Goal: Information Seeking & Learning: Learn about a topic

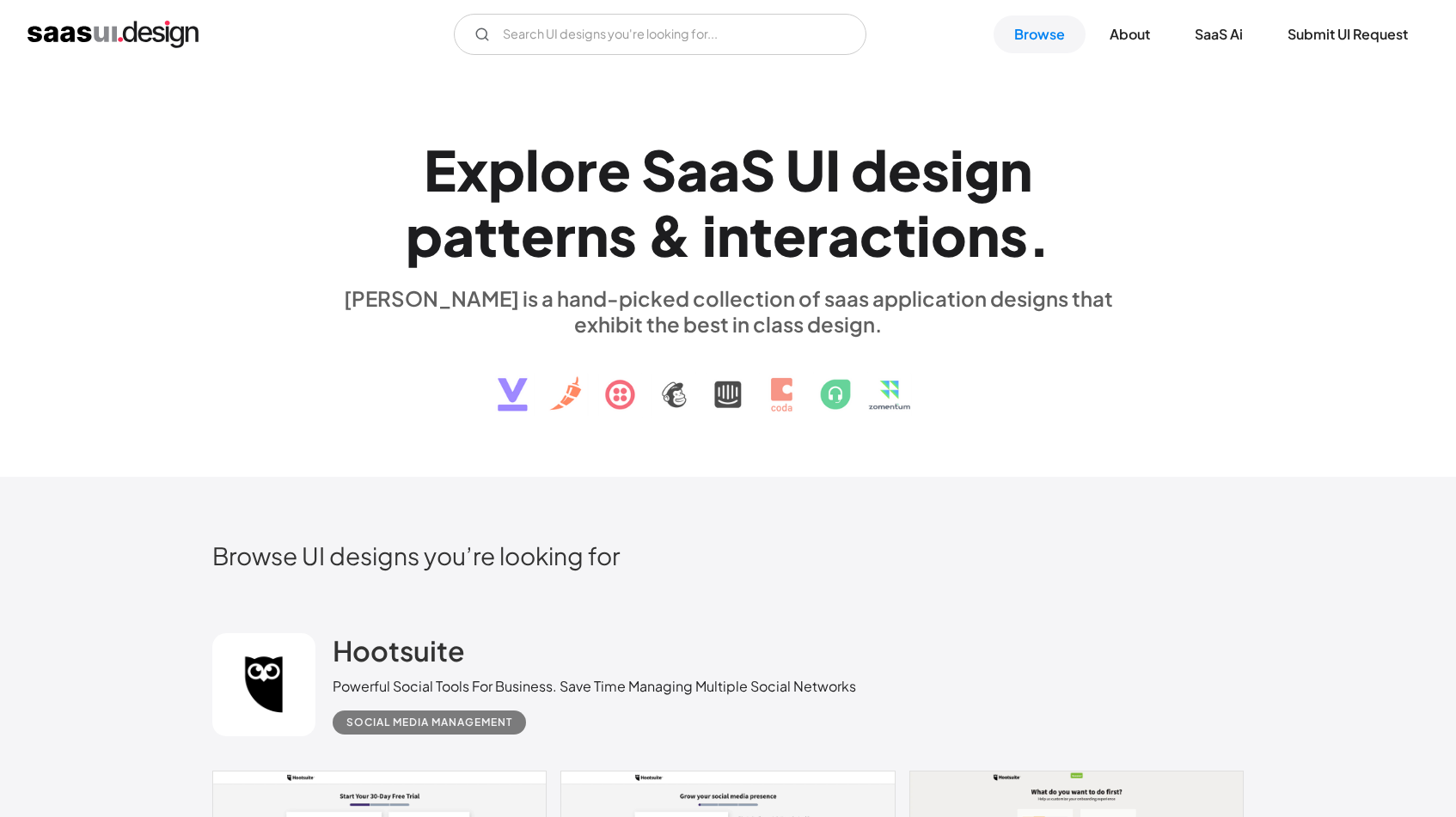
scroll to position [48, 0]
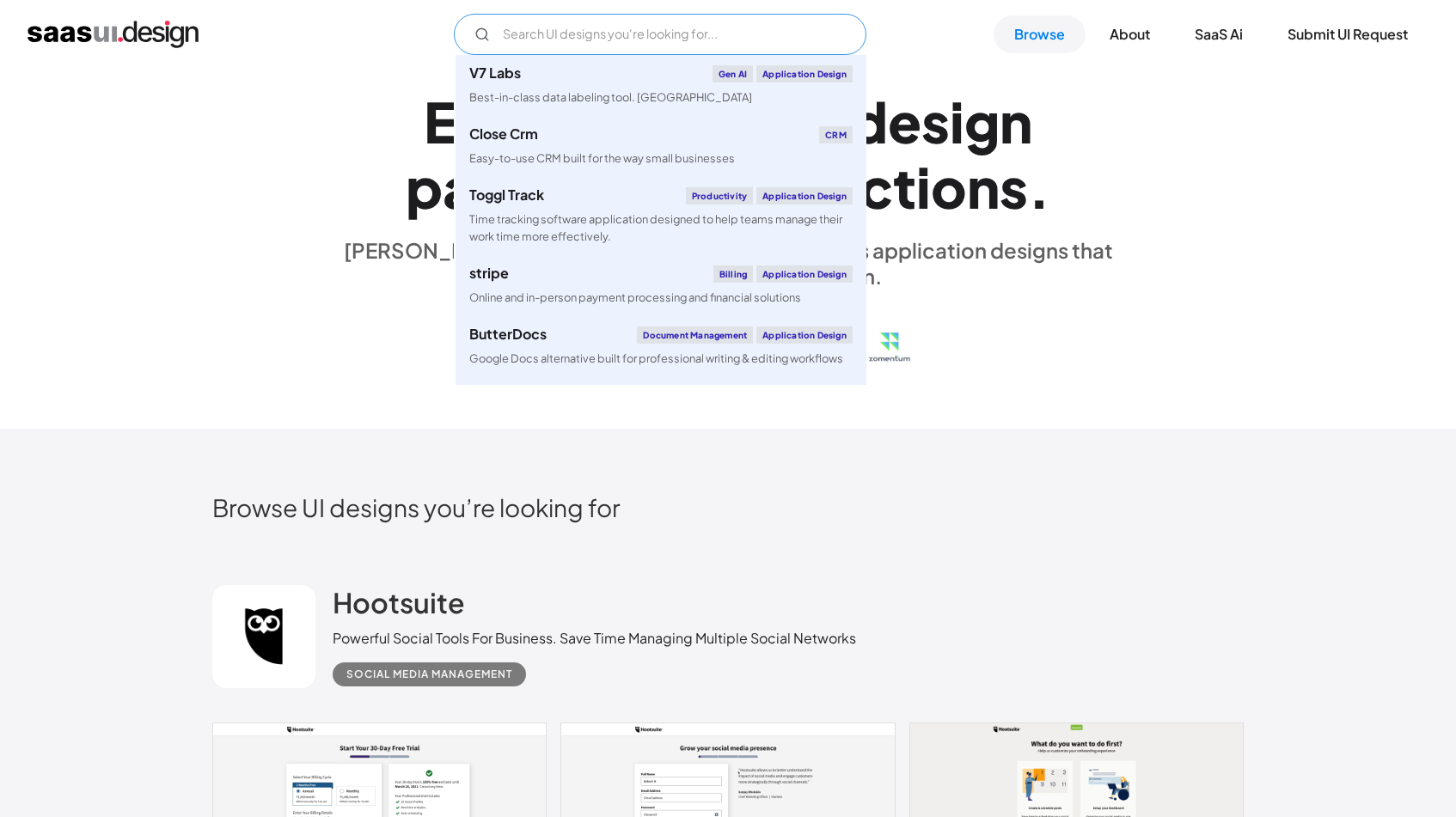
click at [717, 29] on input "Email Form" at bounding box center [660, 34] width 413 height 41
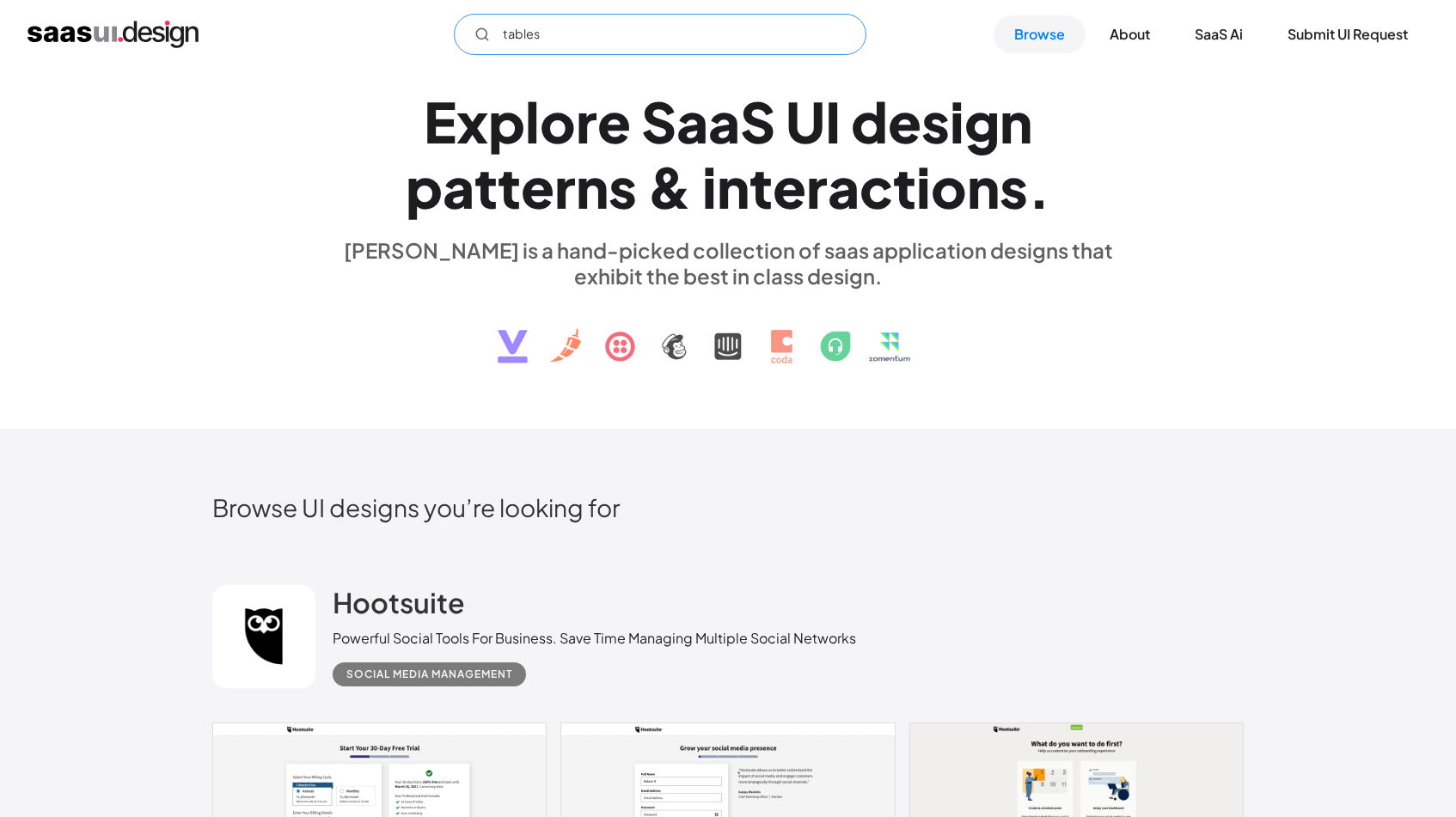
click at [648, 47] on input "tables" at bounding box center [660, 34] width 413 height 41
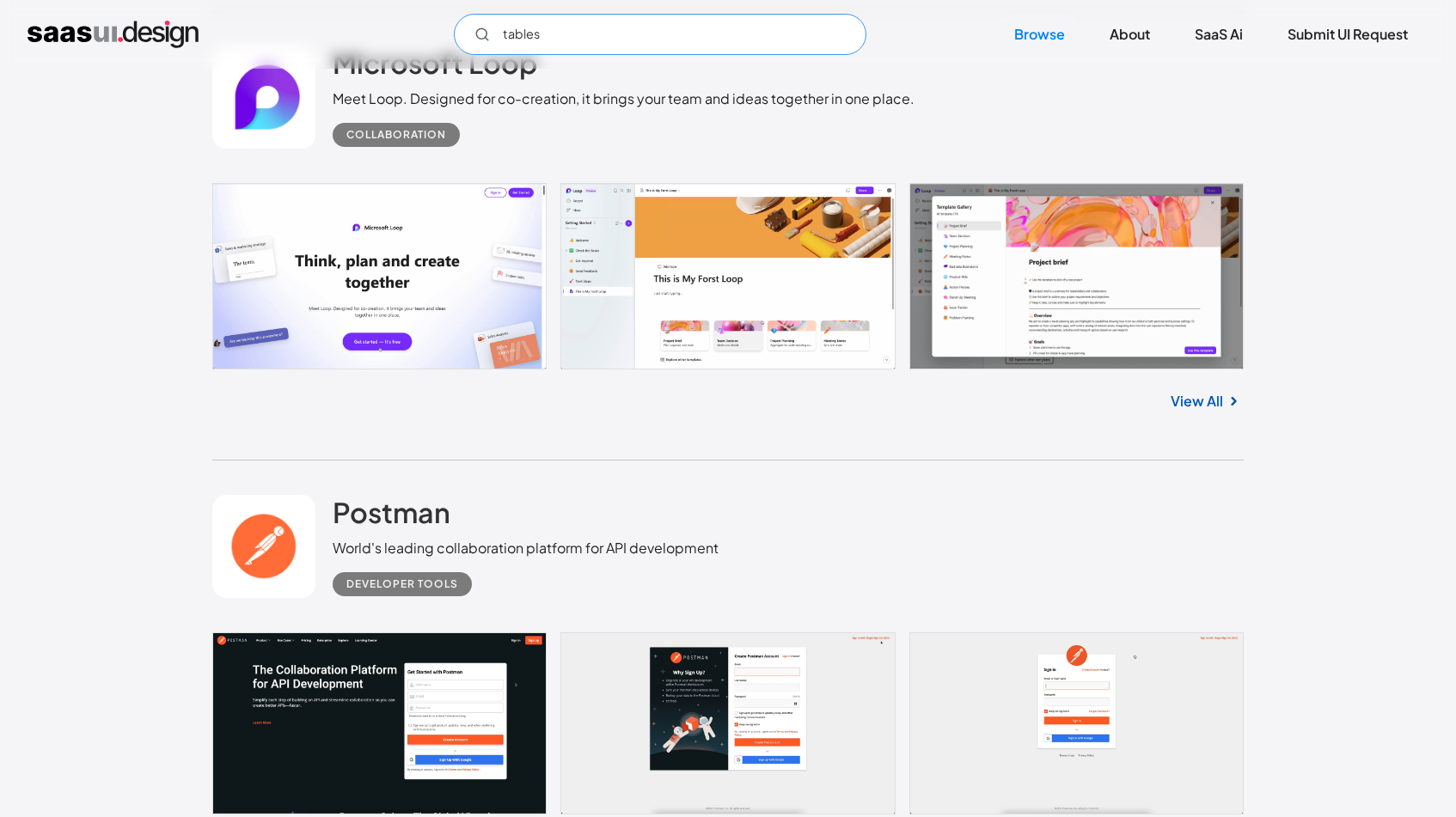
scroll to position [10640, 0]
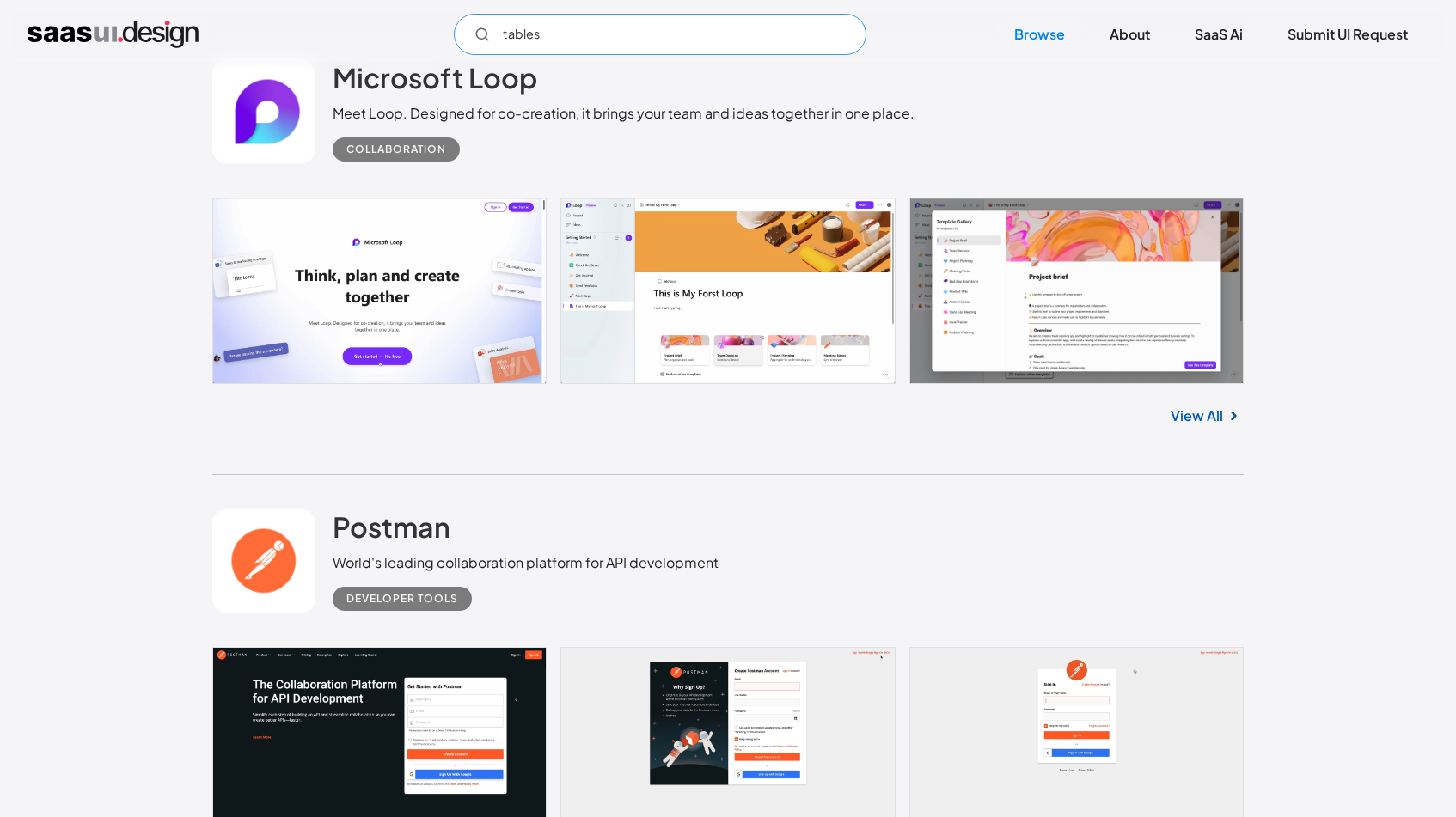
type input "tables"
click at [1011, 286] on link at bounding box center [728, 291] width 1031 height 187
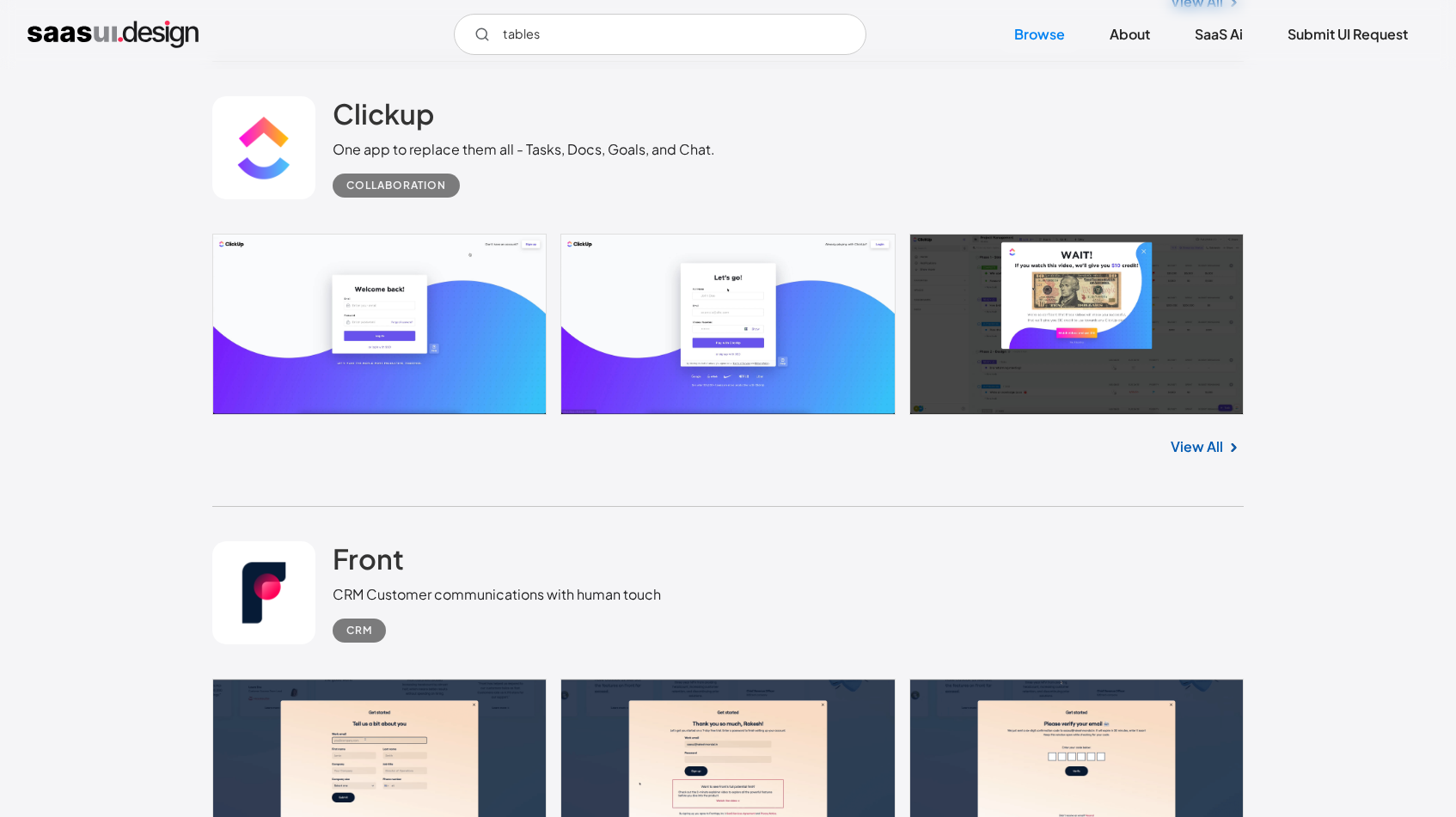
scroll to position [16115, 0]
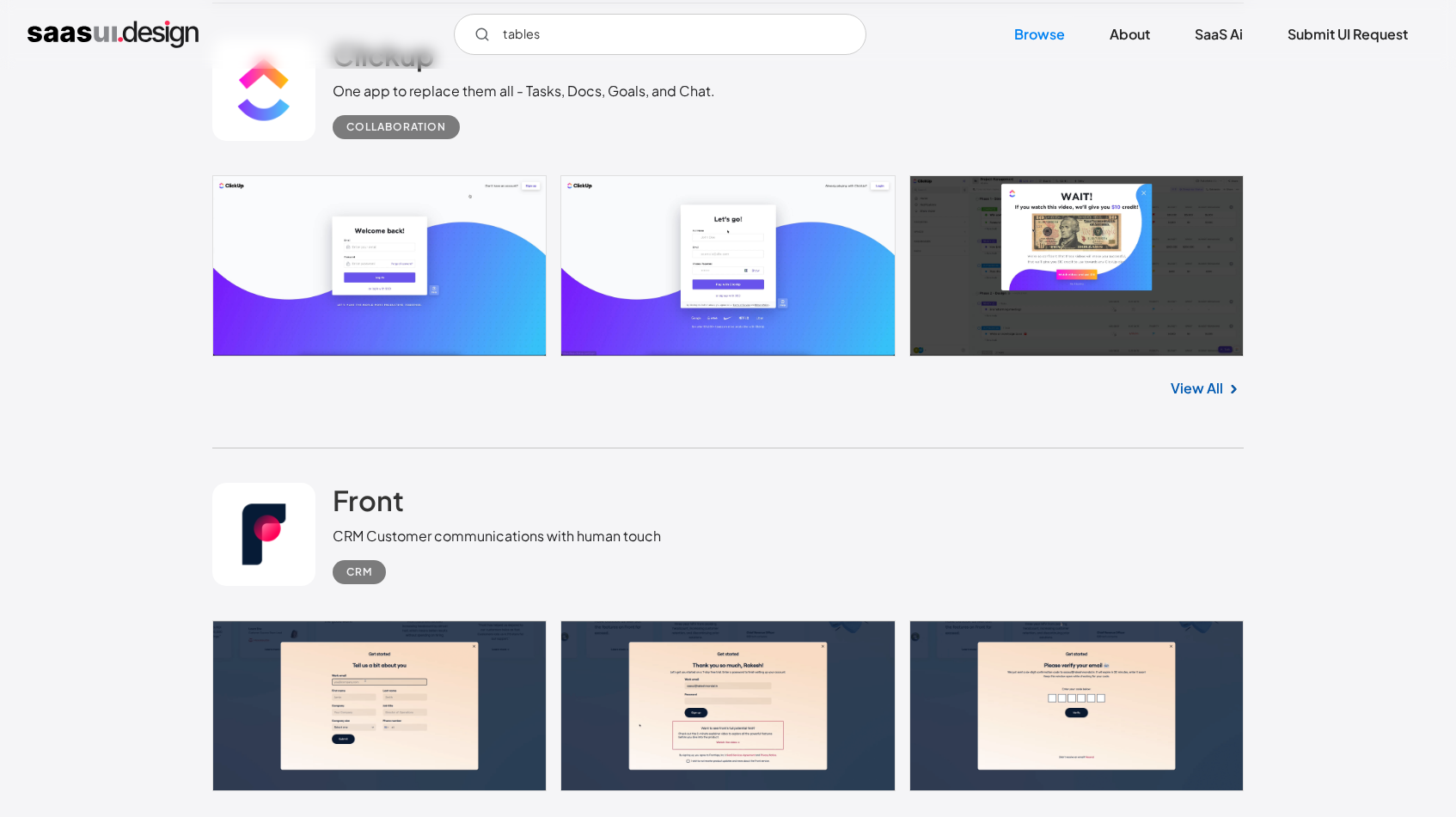
click at [961, 303] on link at bounding box center [728, 266] width 1031 height 181
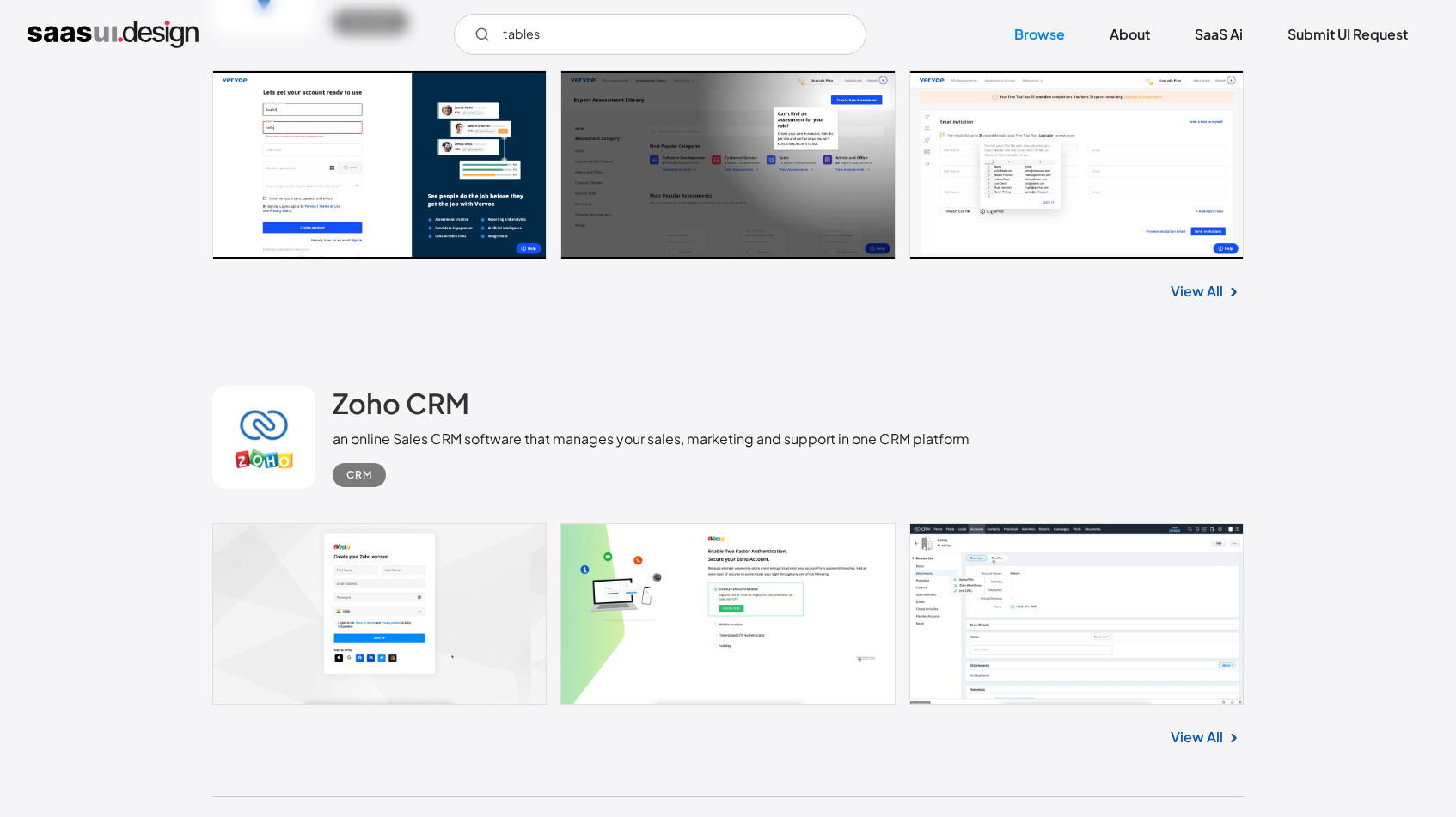
scroll to position [29928, 0]
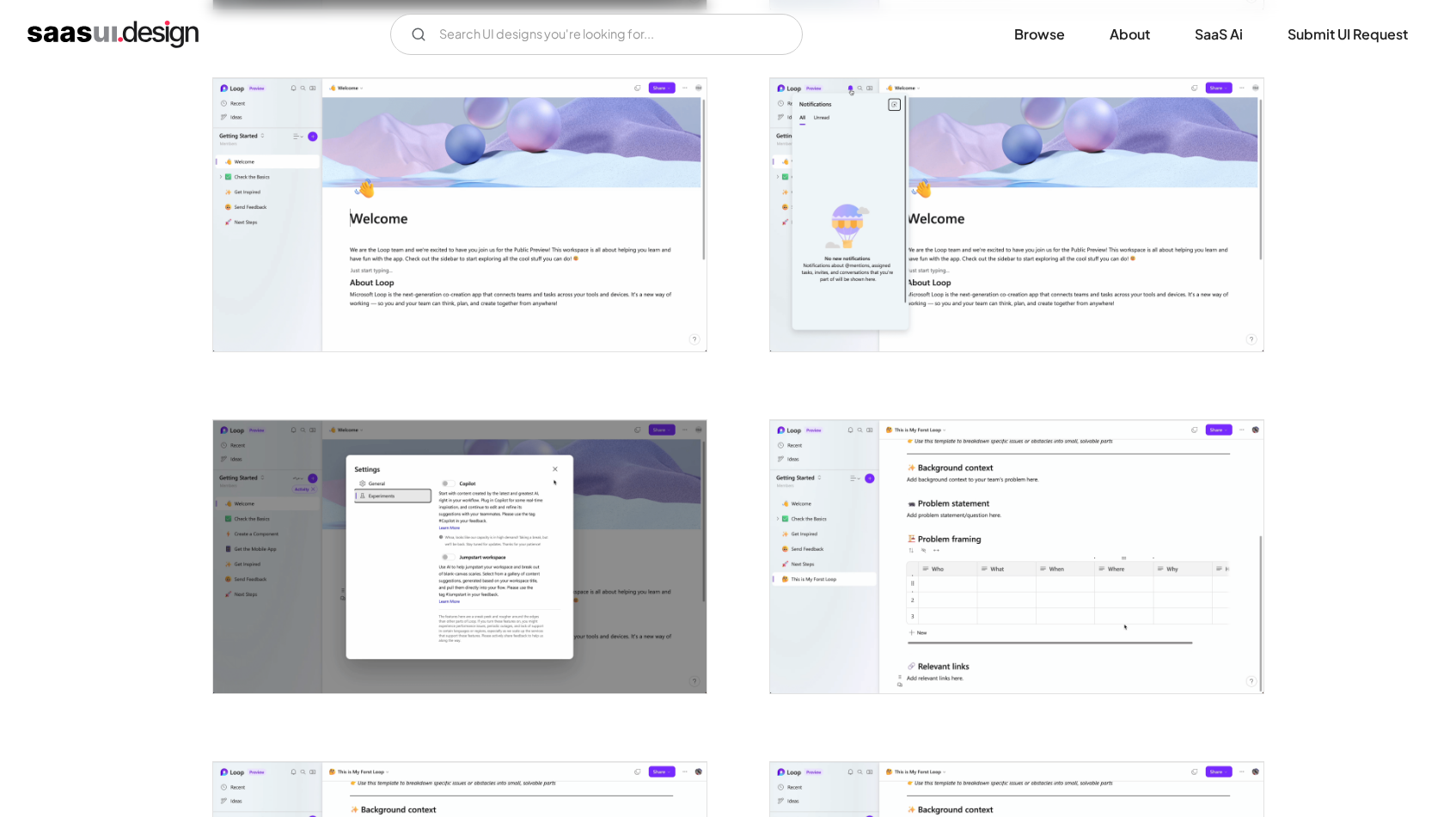
scroll to position [1925, 0]
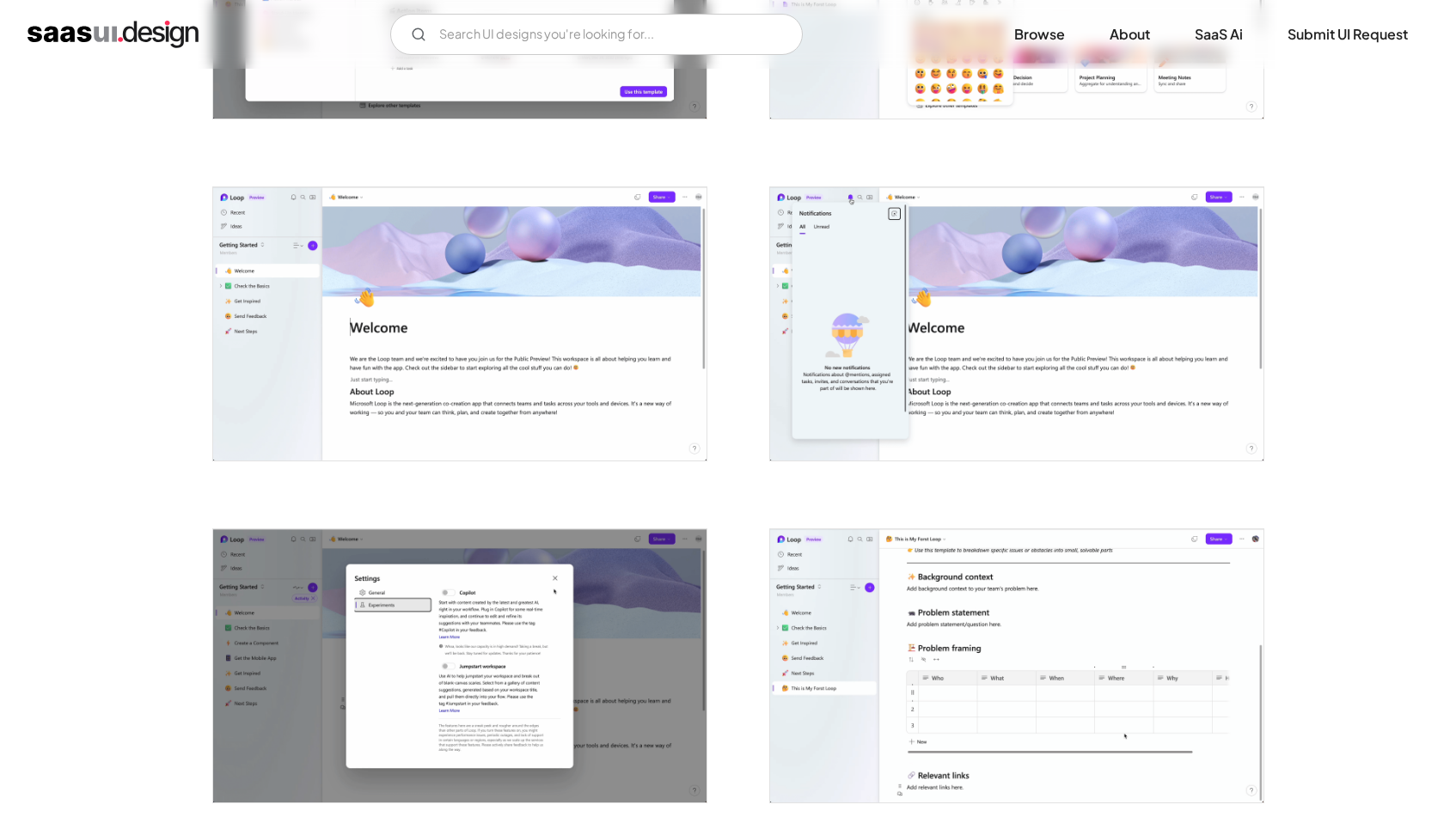
click at [962, 635] on img "open lightbox" at bounding box center [1017, 666] width 493 height 274
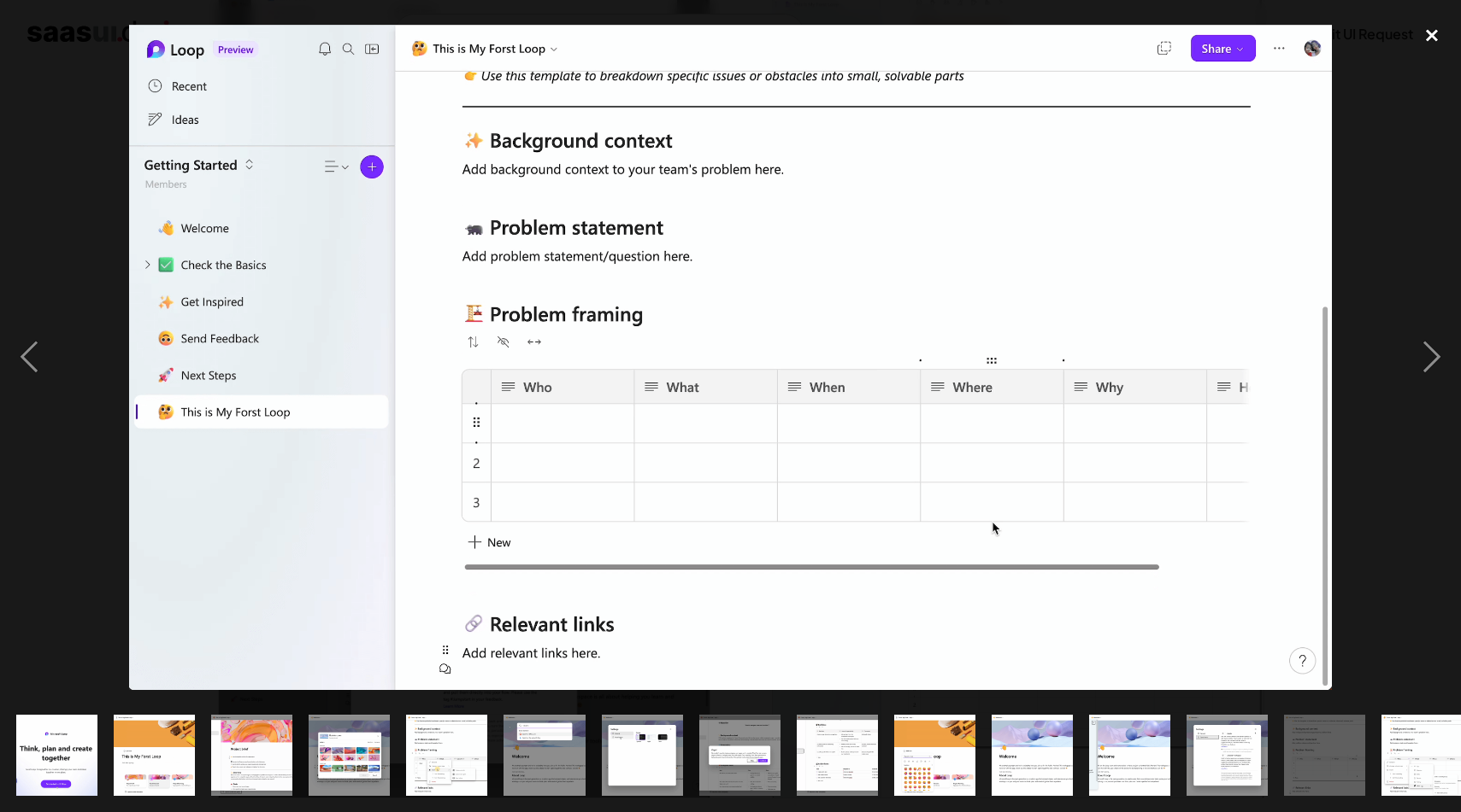
click at [1438, 25] on div "close lightbox" at bounding box center [1432, 35] width 58 height 37
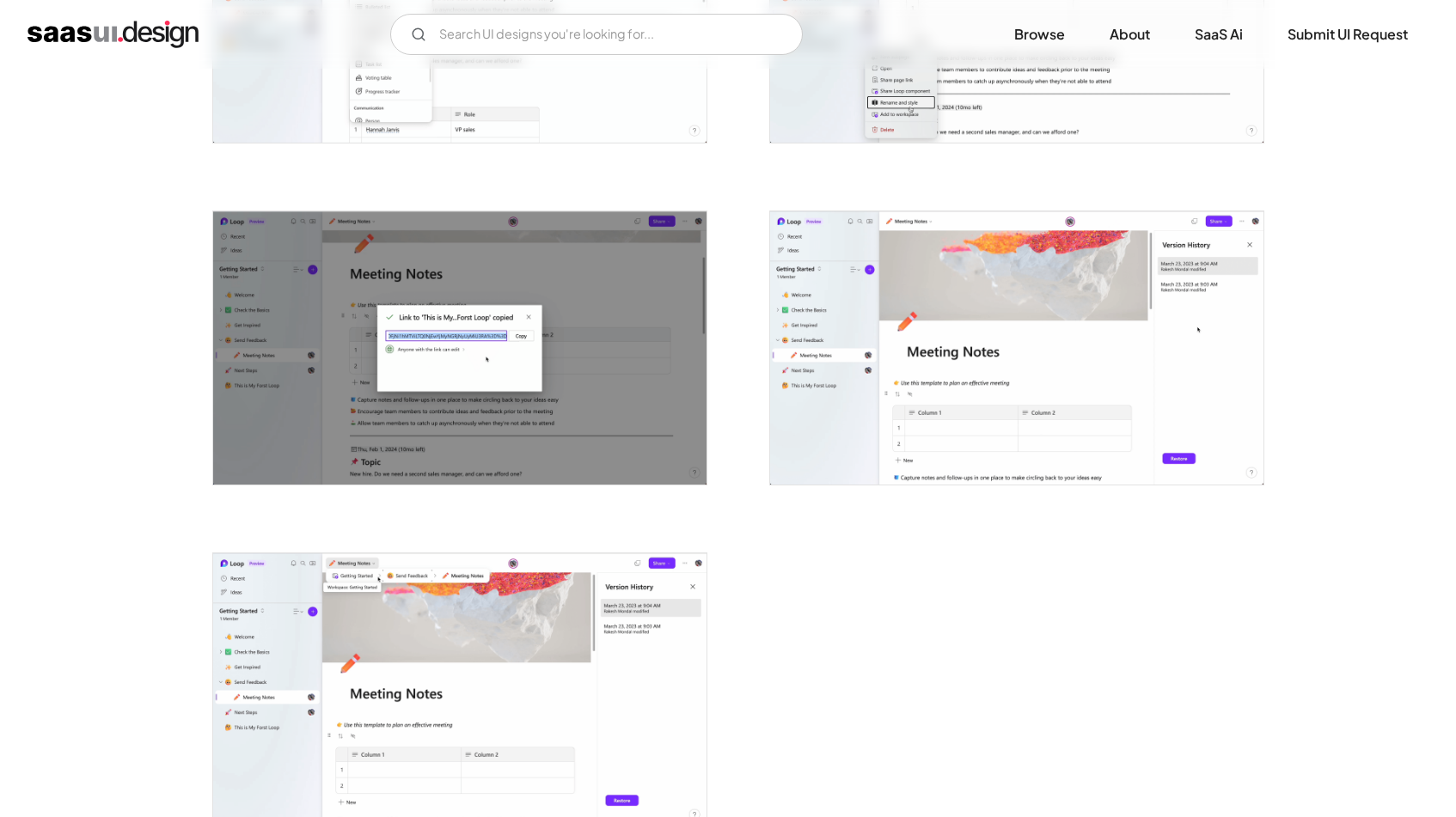
scroll to position [3952, 0]
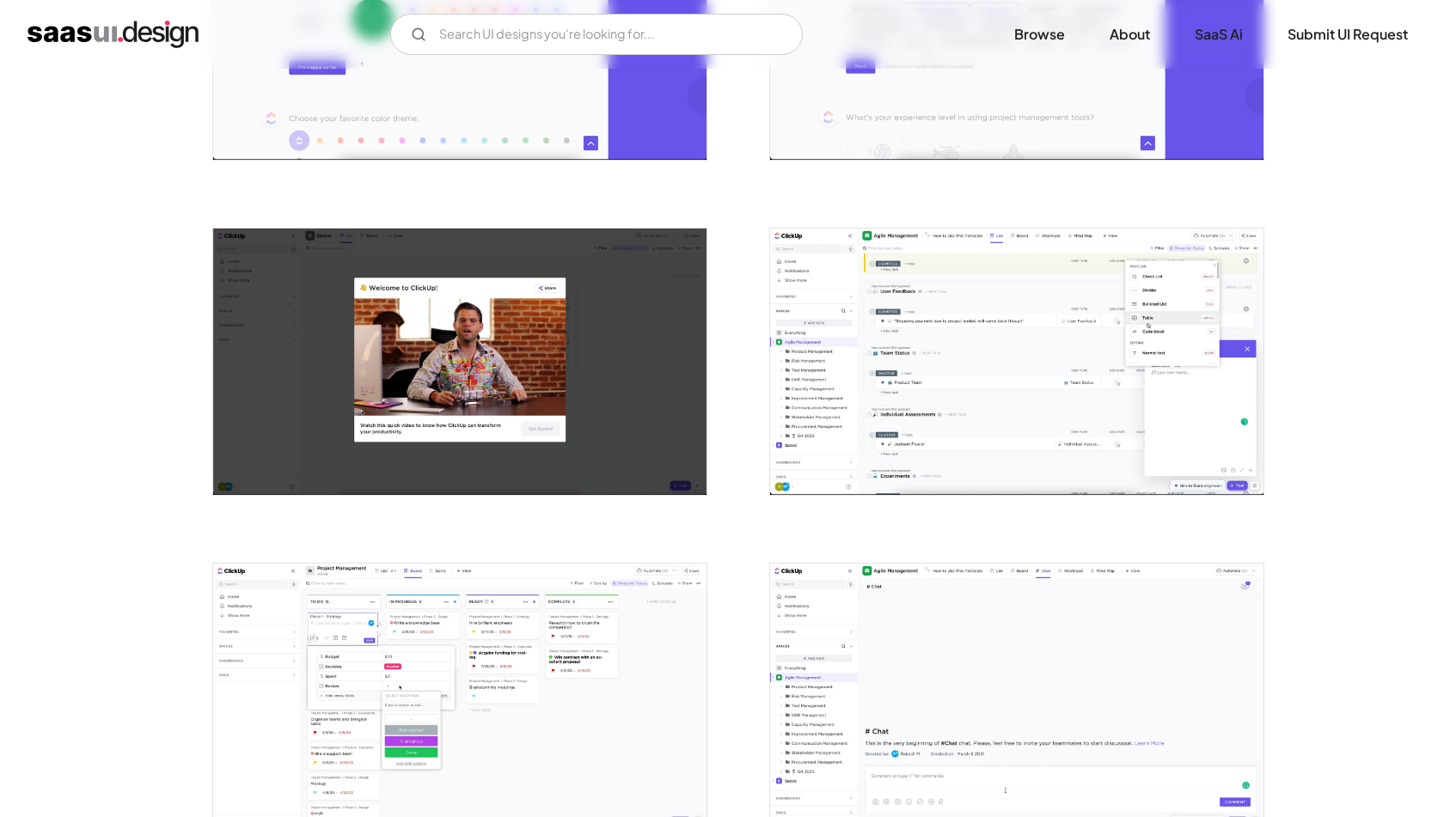
scroll to position [1469, 0]
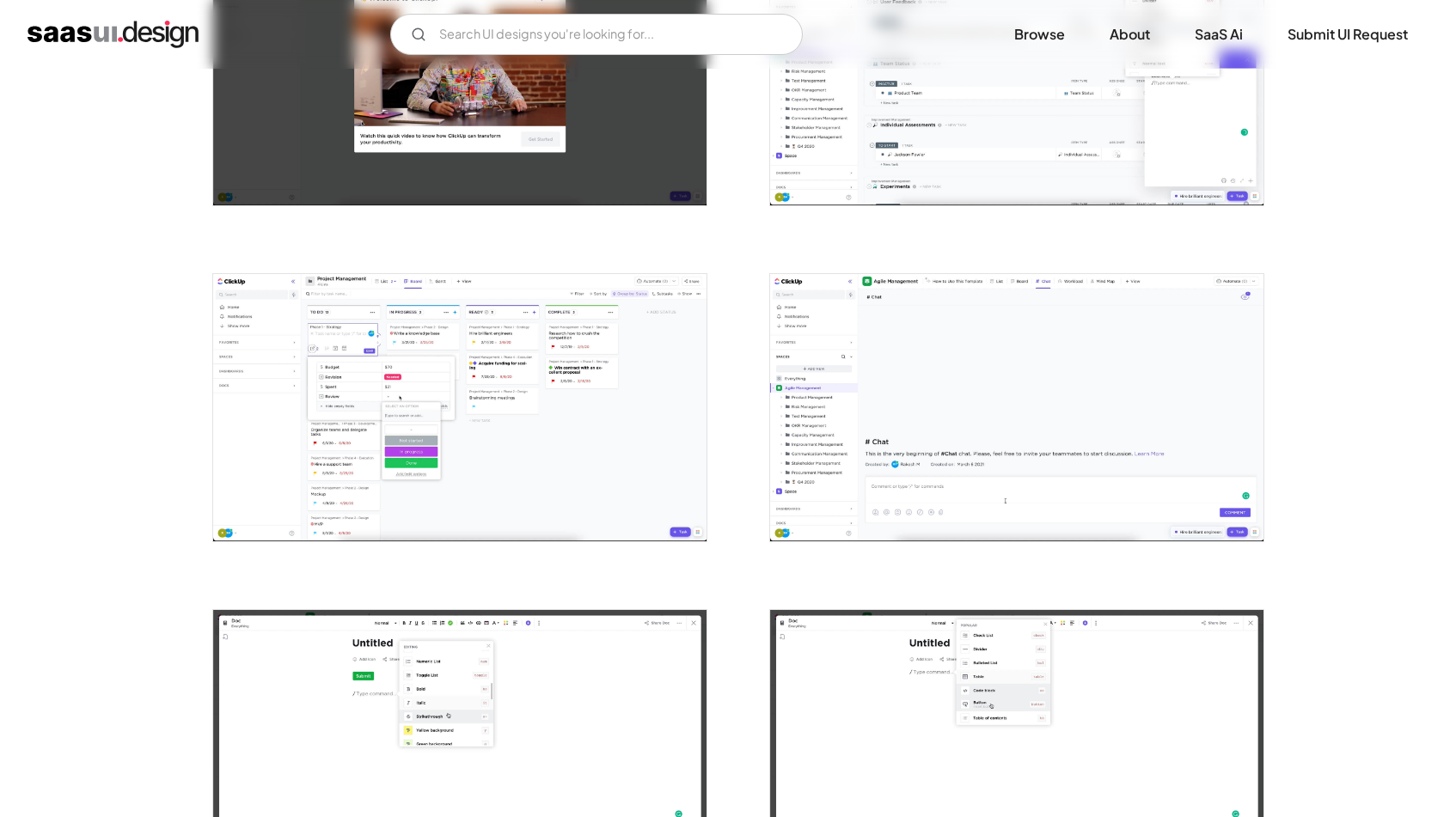
click at [346, 349] on img "open lightbox" at bounding box center [459, 407] width 493 height 266
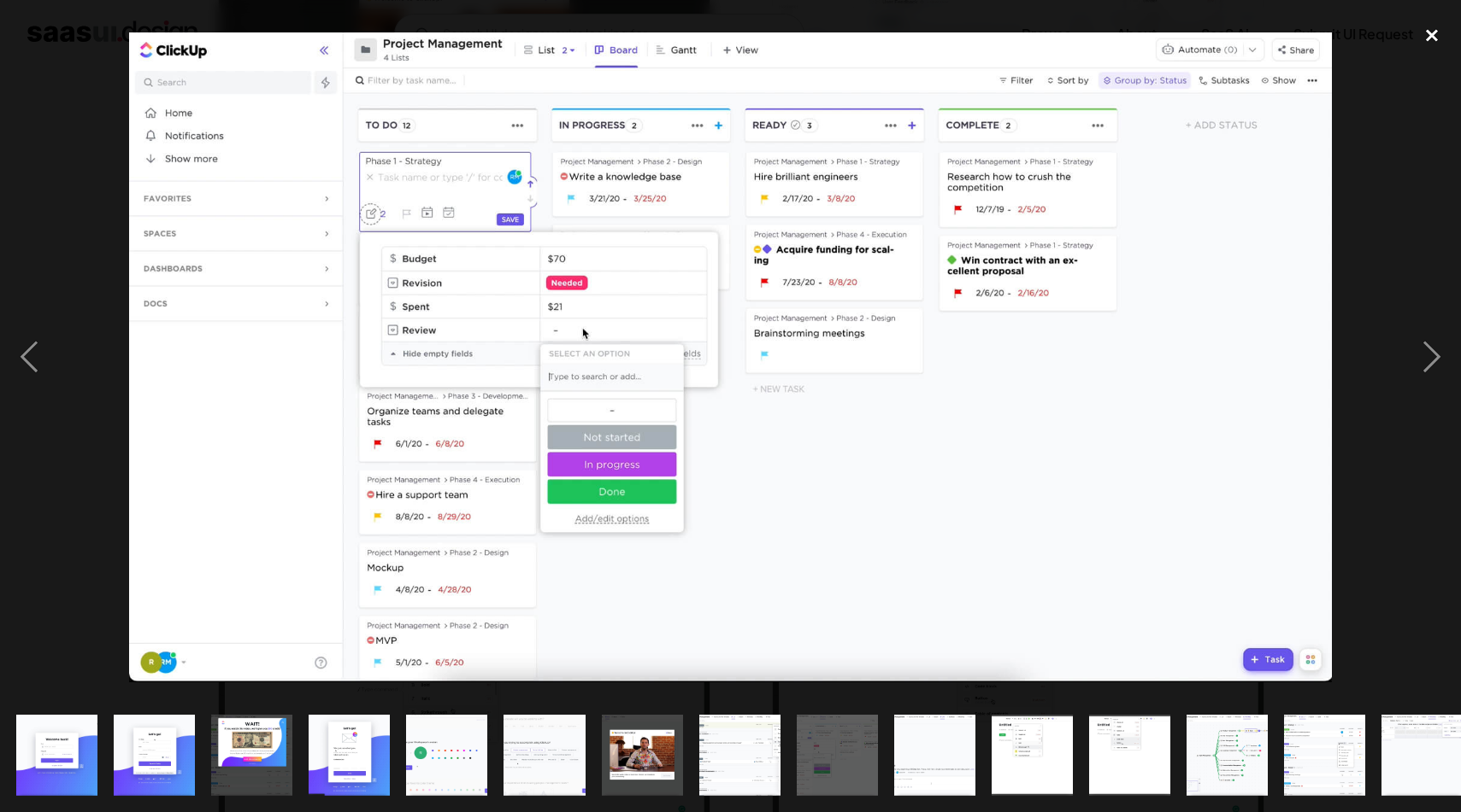
click at [1436, 28] on div "close lightbox" at bounding box center [1432, 35] width 58 height 37
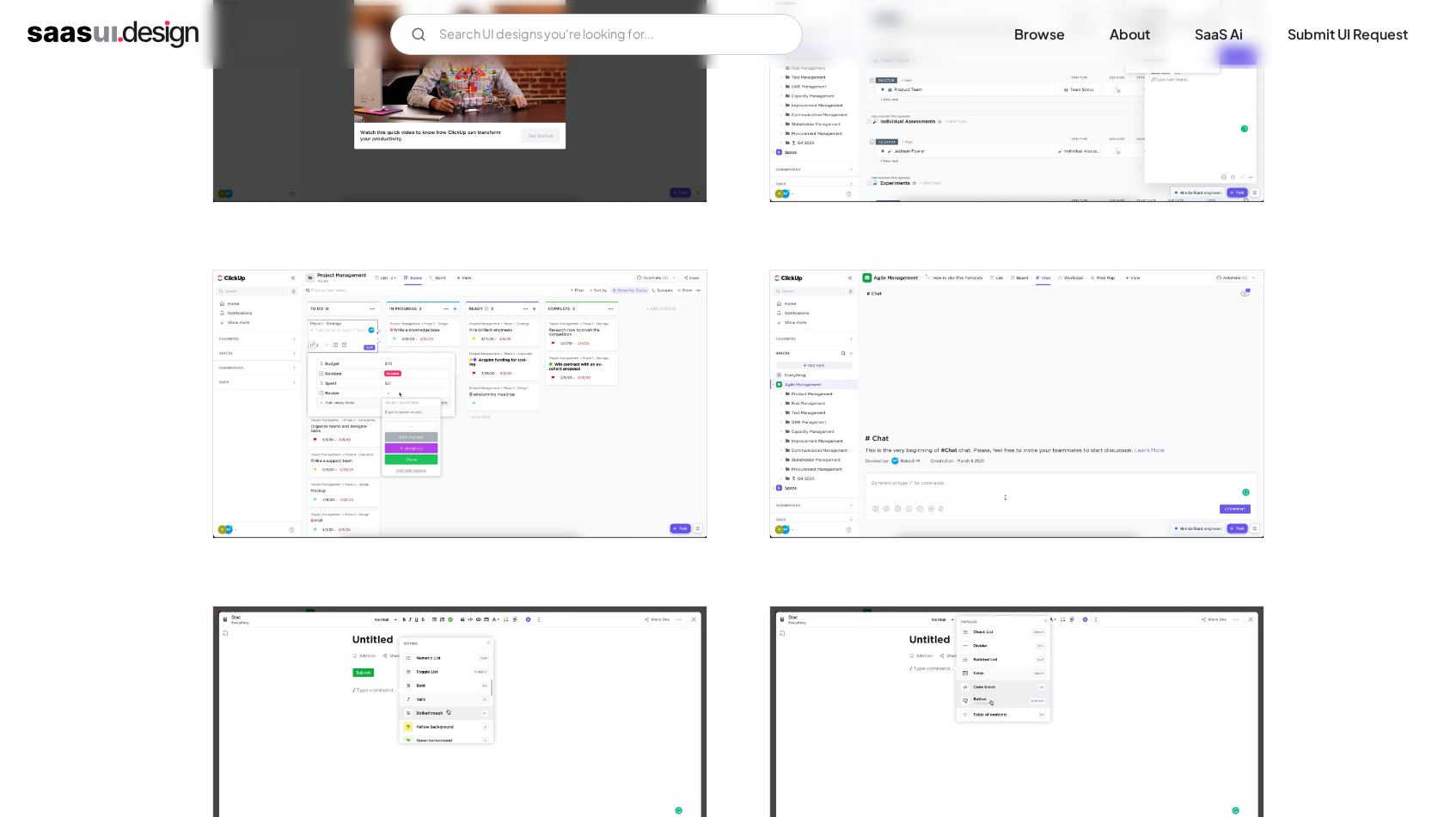
scroll to position [1473, 0]
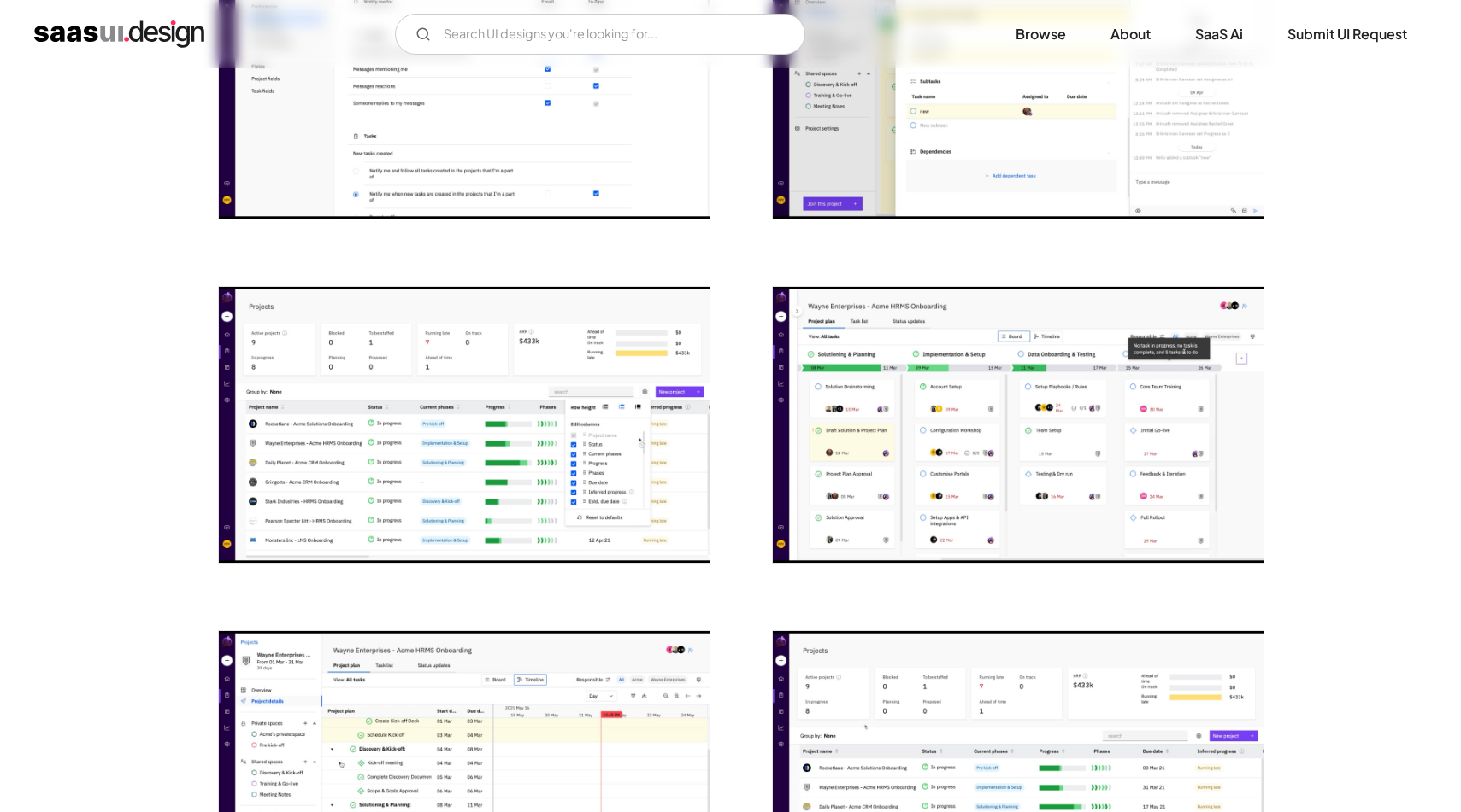
scroll to position [1562, 0]
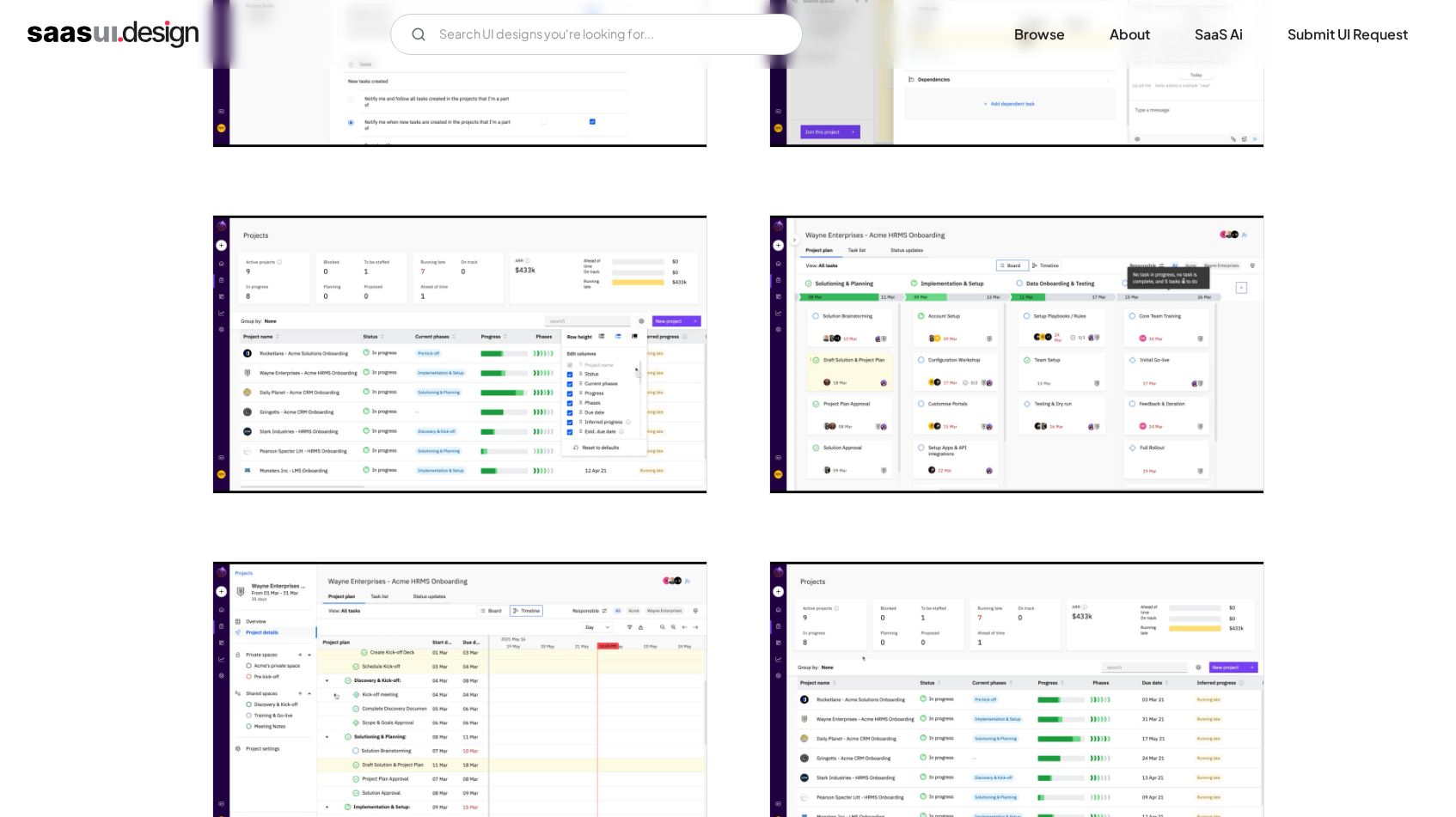
click at [567, 376] on img "open lightbox" at bounding box center [459, 354] width 493 height 277
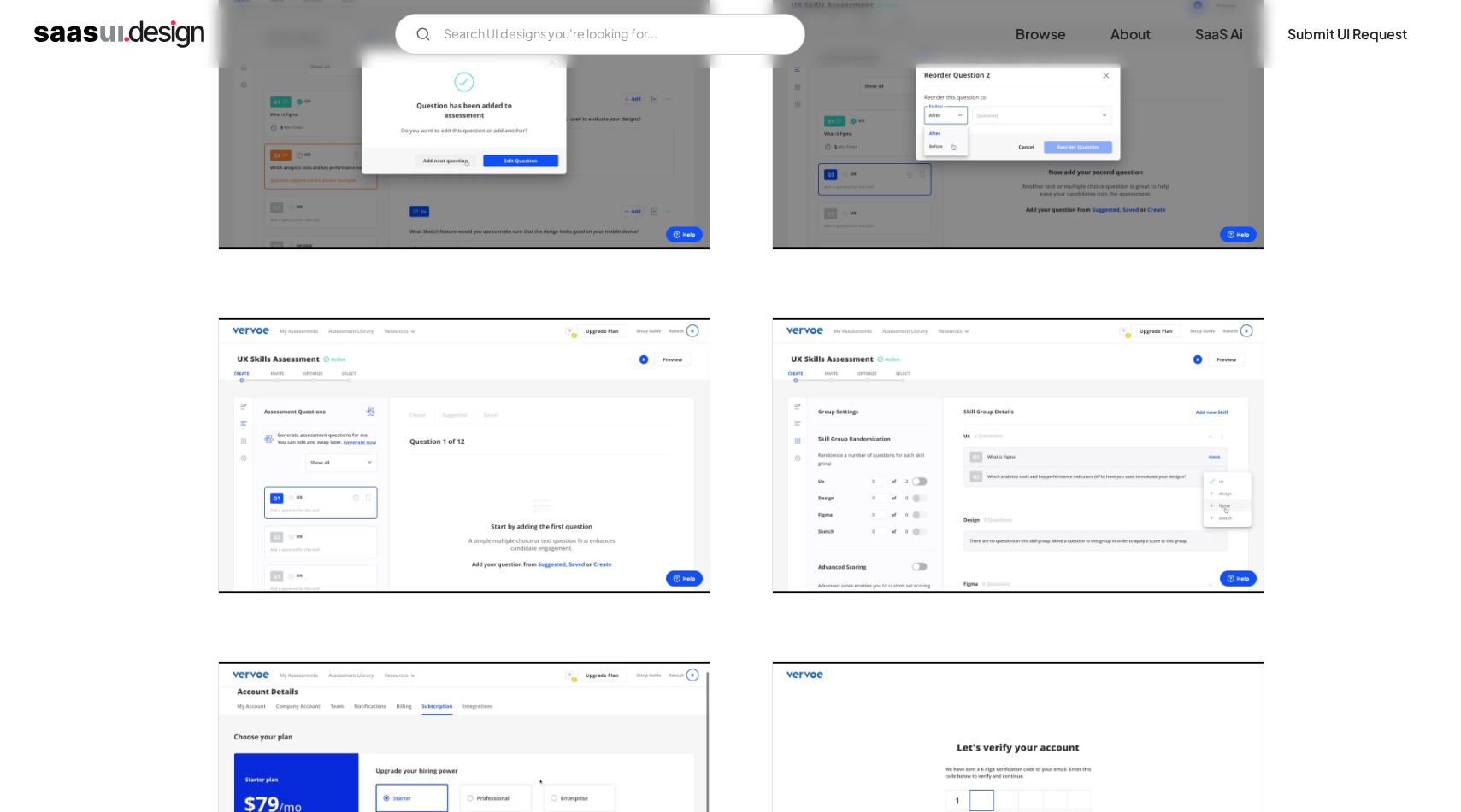
scroll to position [2834, 0]
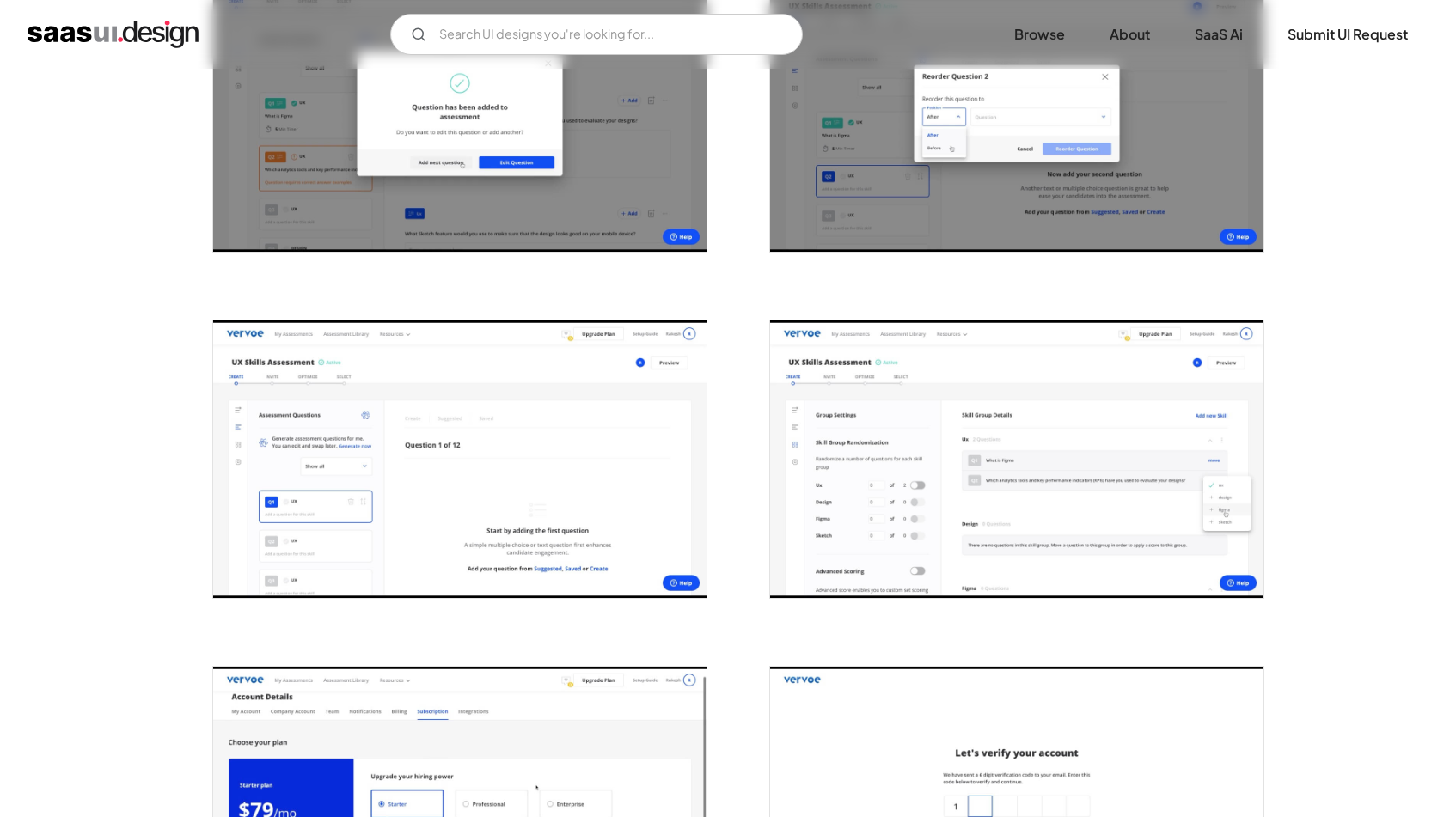
click at [507, 426] on img "open lightbox" at bounding box center [459, 458] width 493 height 277
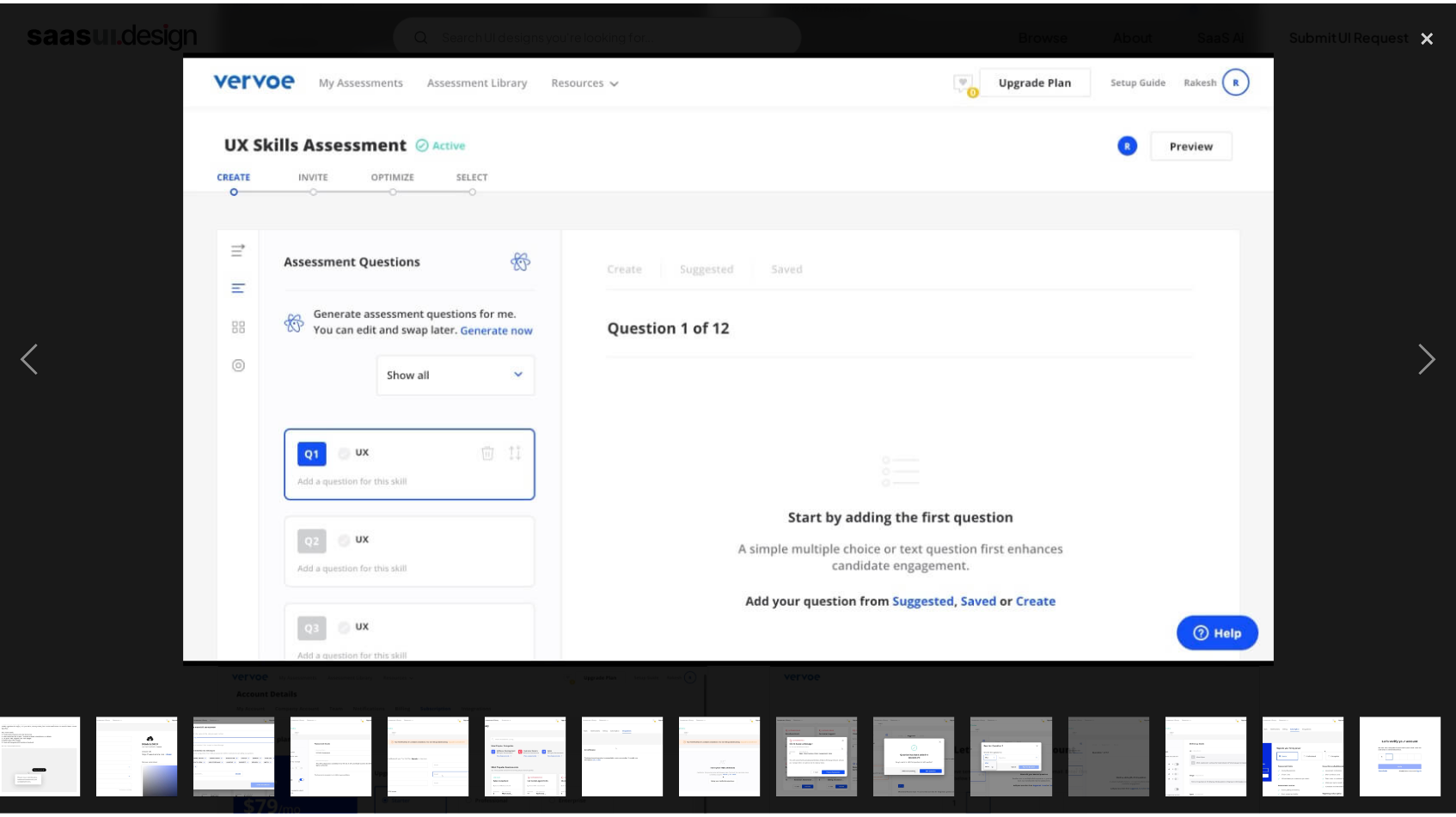
scroll to position [0, 509]
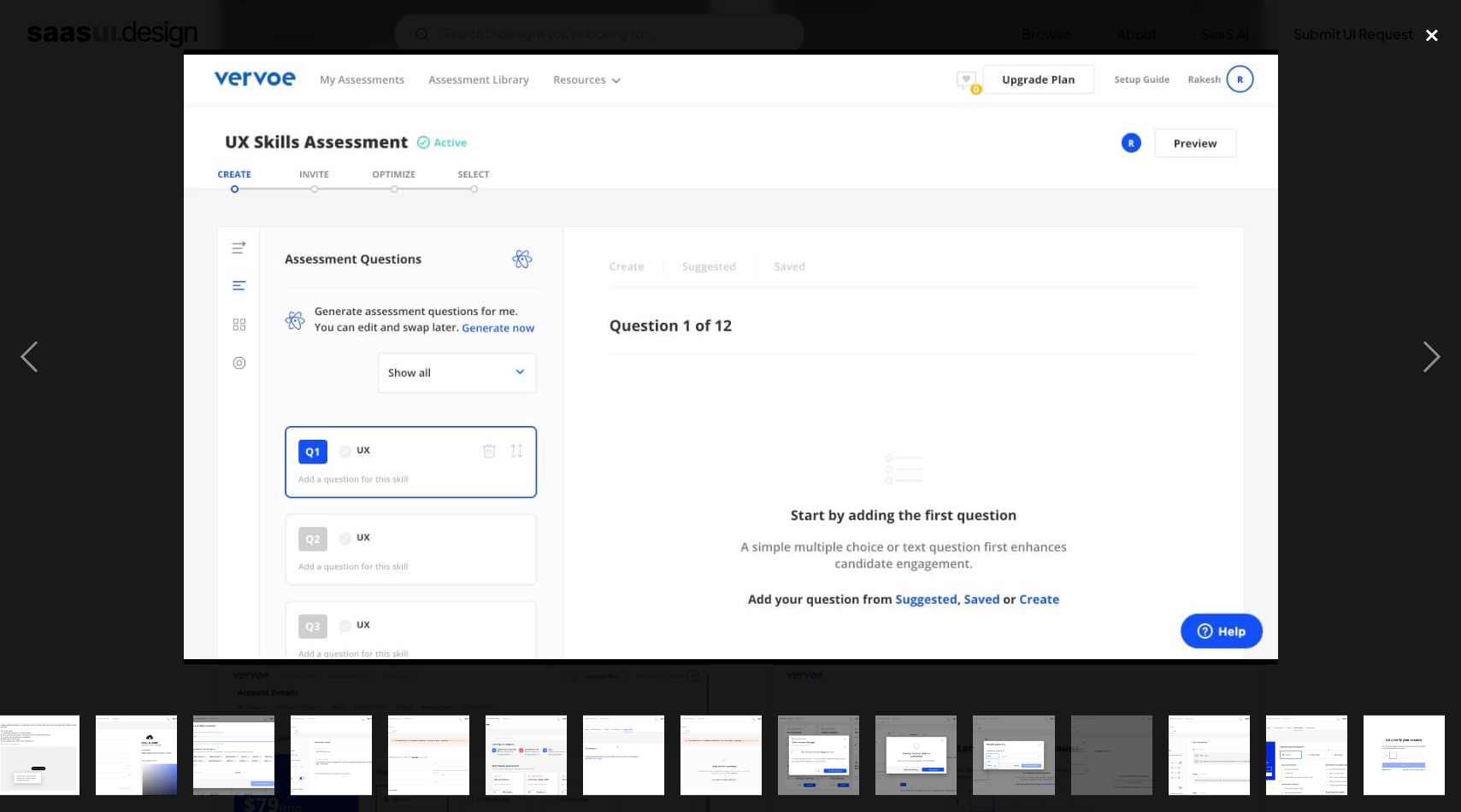
click at [1430, 33] on div "close lightbox" at bounding box center [1432, 35] width 58 height 37
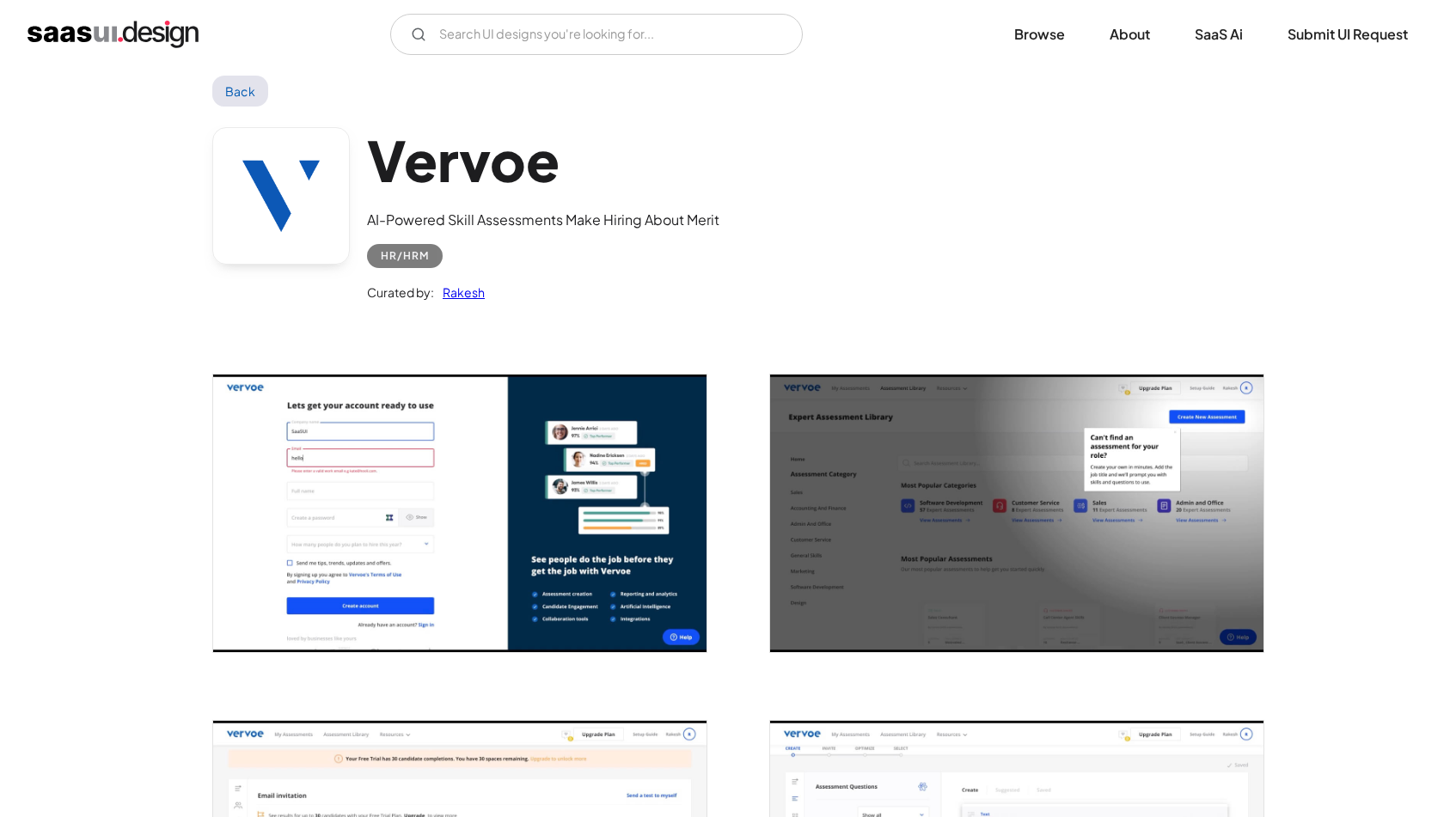
scroll to position [0, 0]
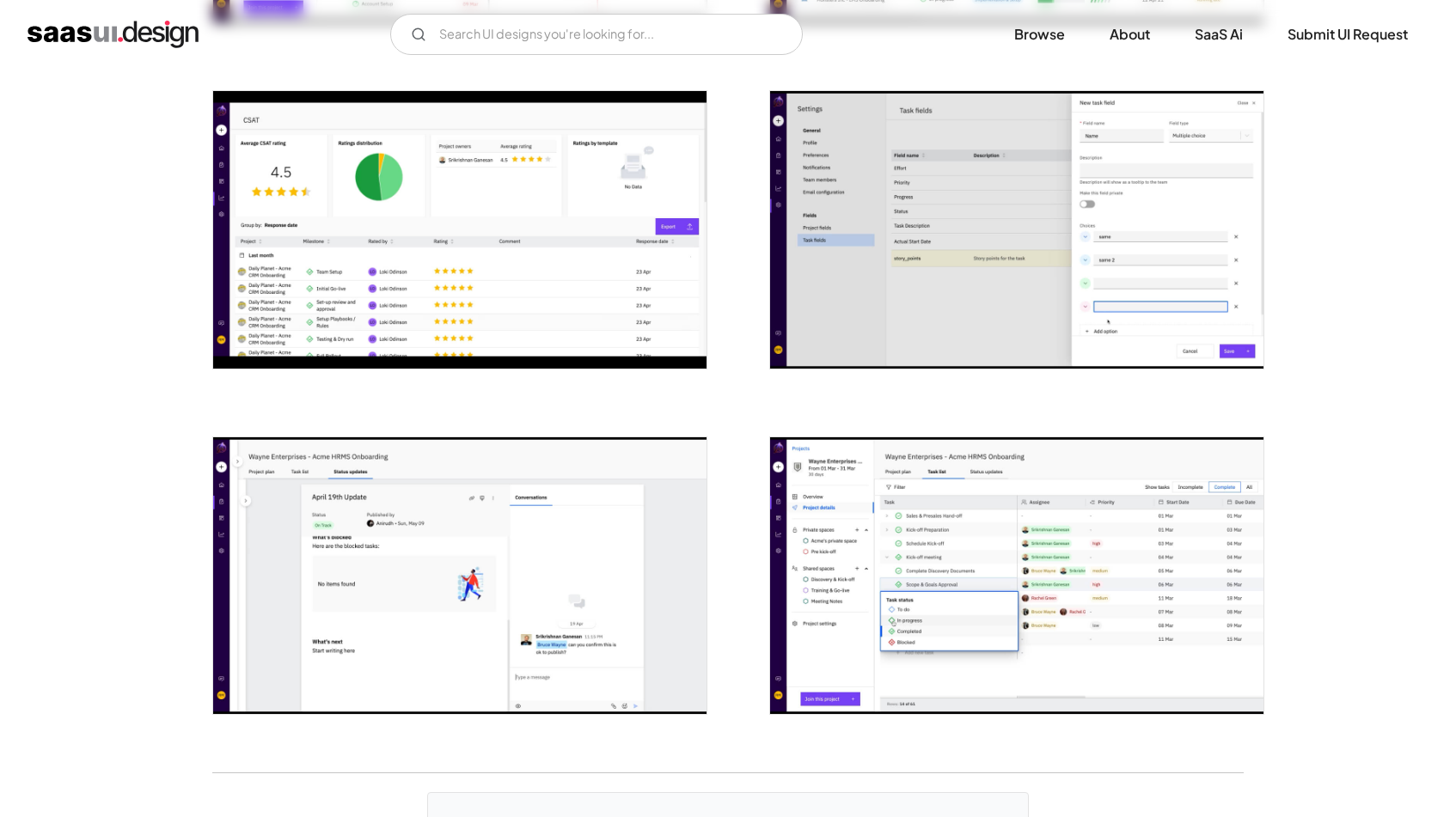
scroll to position [2907, 0]
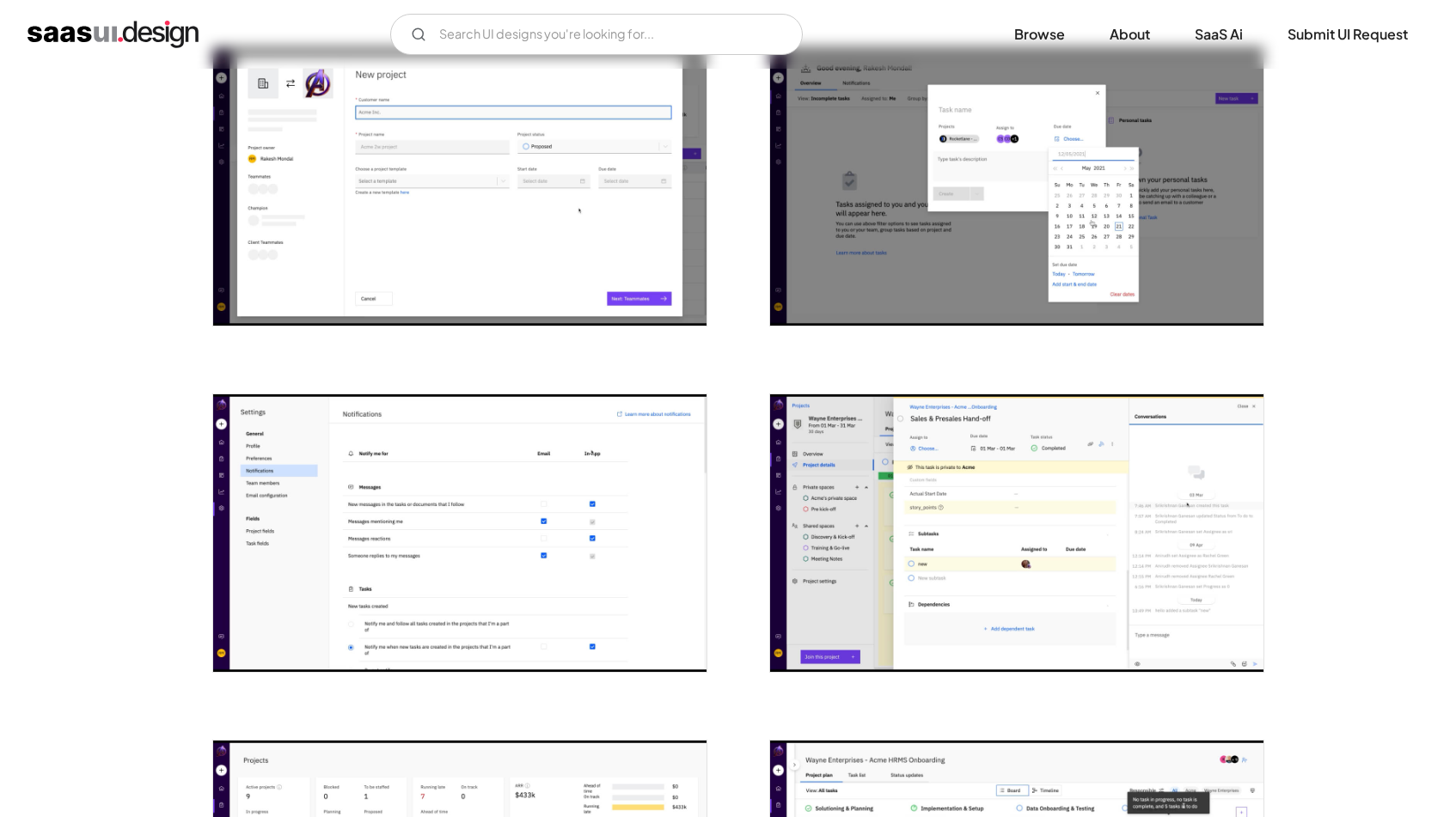
scroll to position [963, 0]
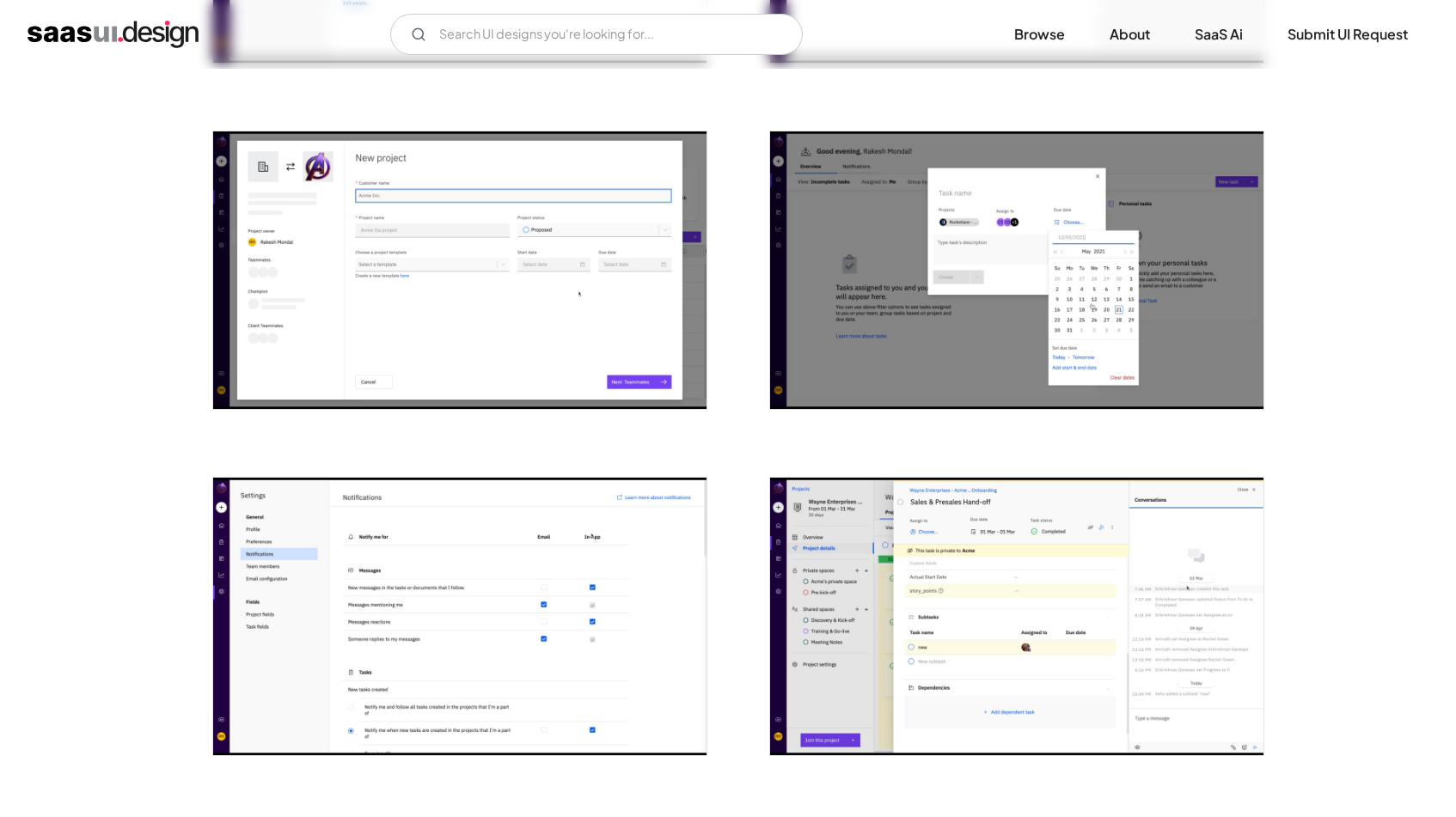
click at [588, 201] on img "open lightbox" at bounding box center [459, 270] width 493 height 277
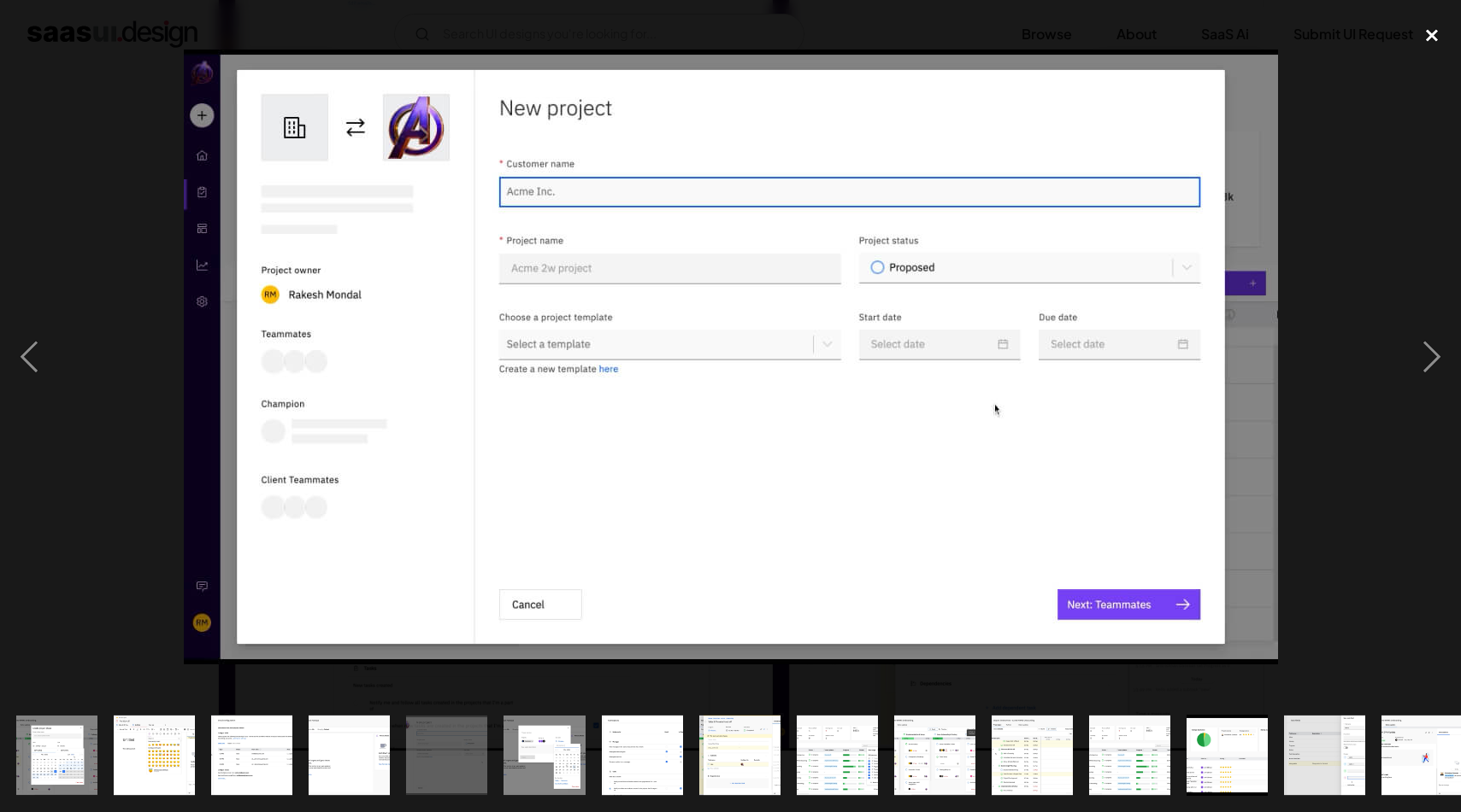
click at [1433, 40] on div "close lightbox" at bounding box center [1432, 35] width 58 height 37
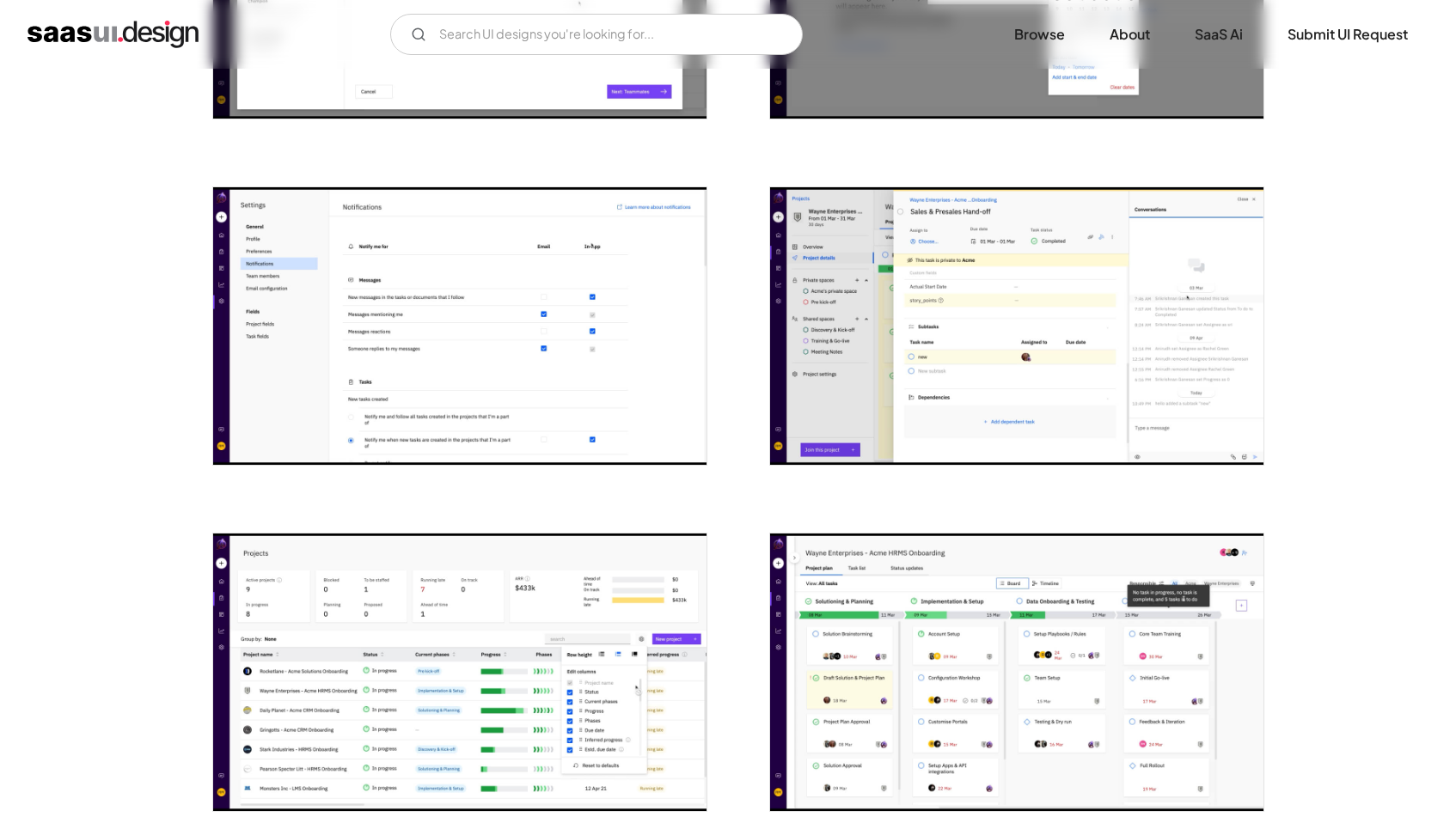
scroll to position [1255, 0]
click at [919, 301] on img "open lightbox" at bounding box center [1017, 325] width 493 height 277
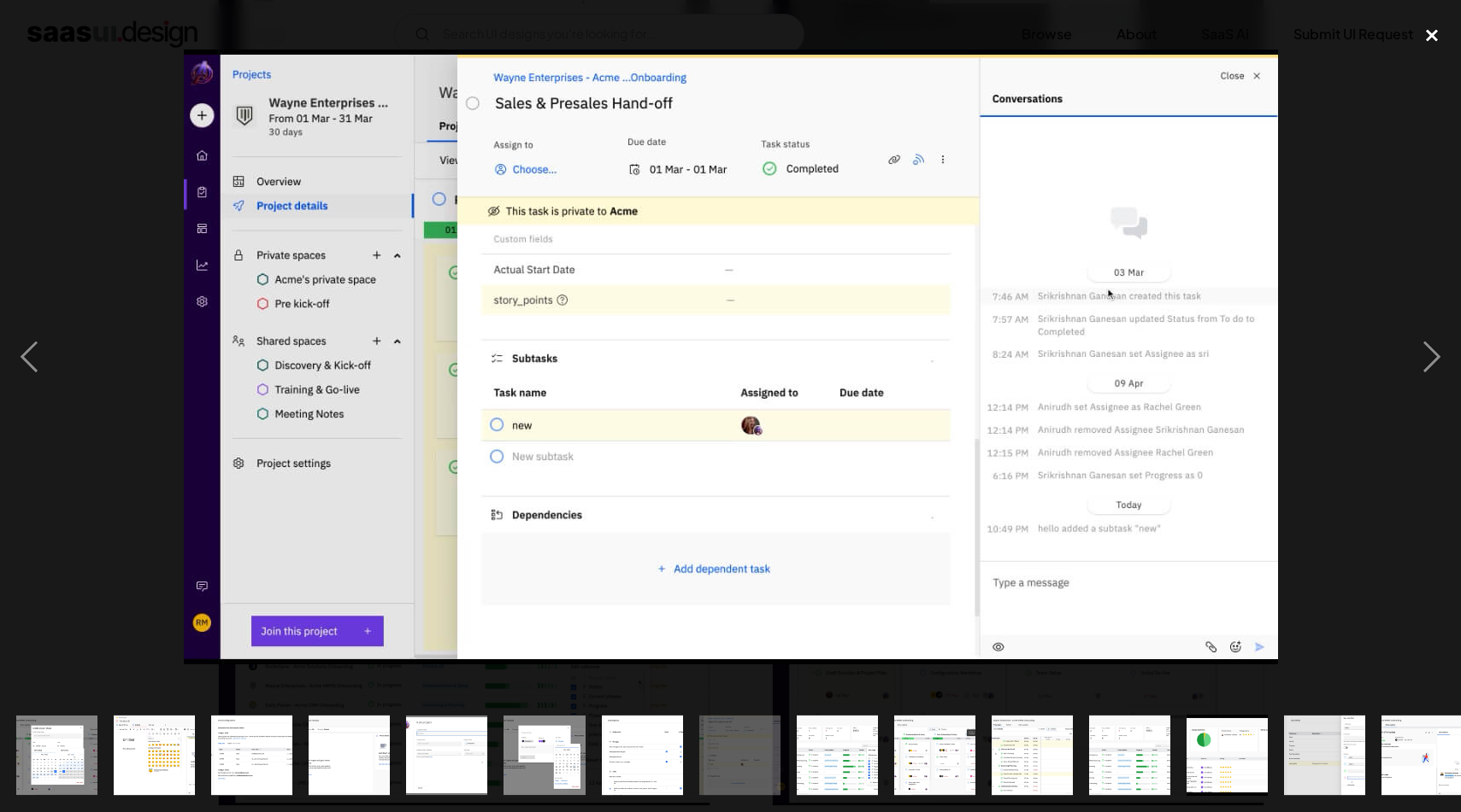
click at [1427, 28] on div "close lightbox" at bounding box center [1432, 35] width 58 height 37
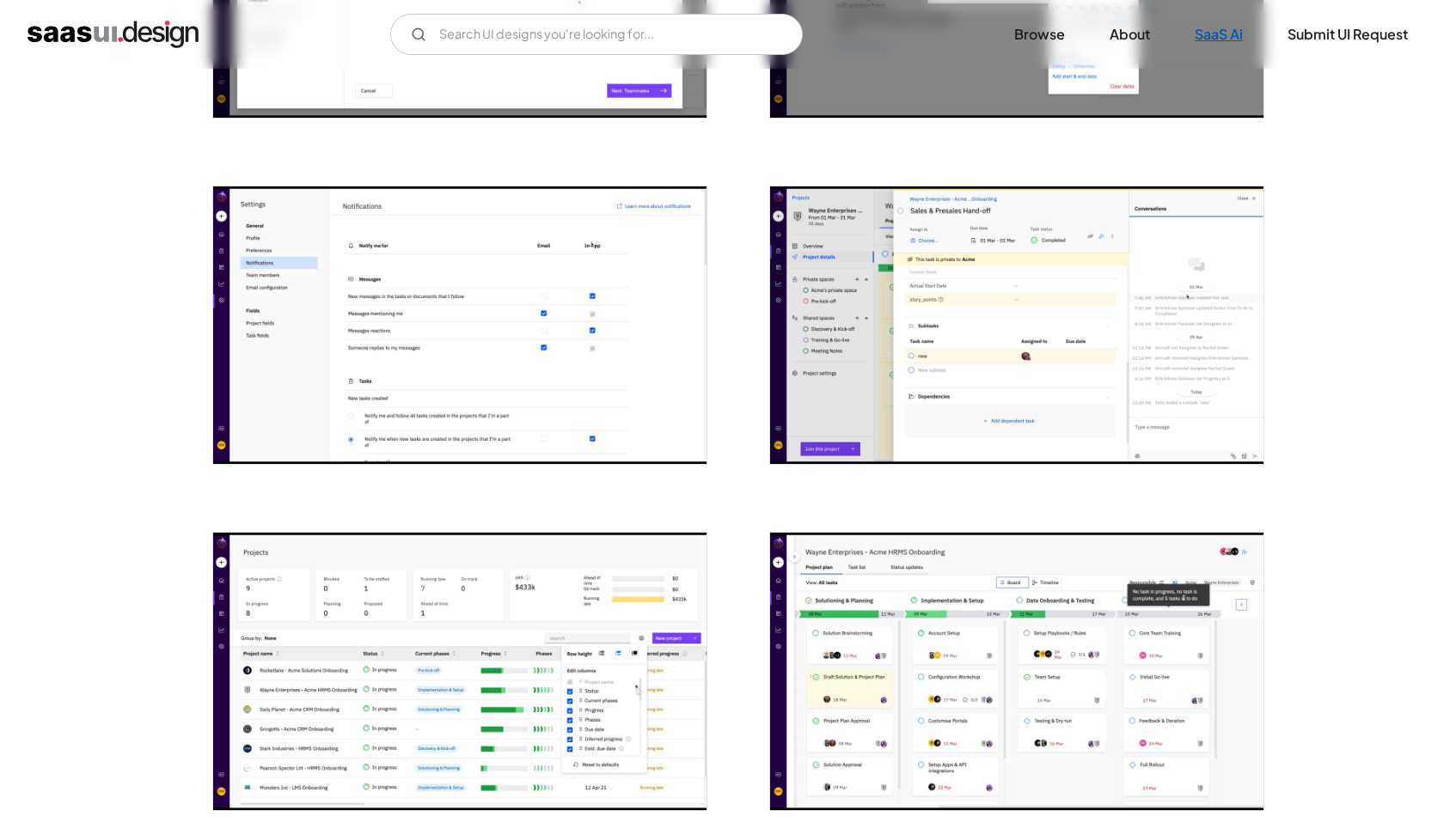
scroll to position [1258, 0]
